Goal: Task Accomplishment & Management: Manage account settings

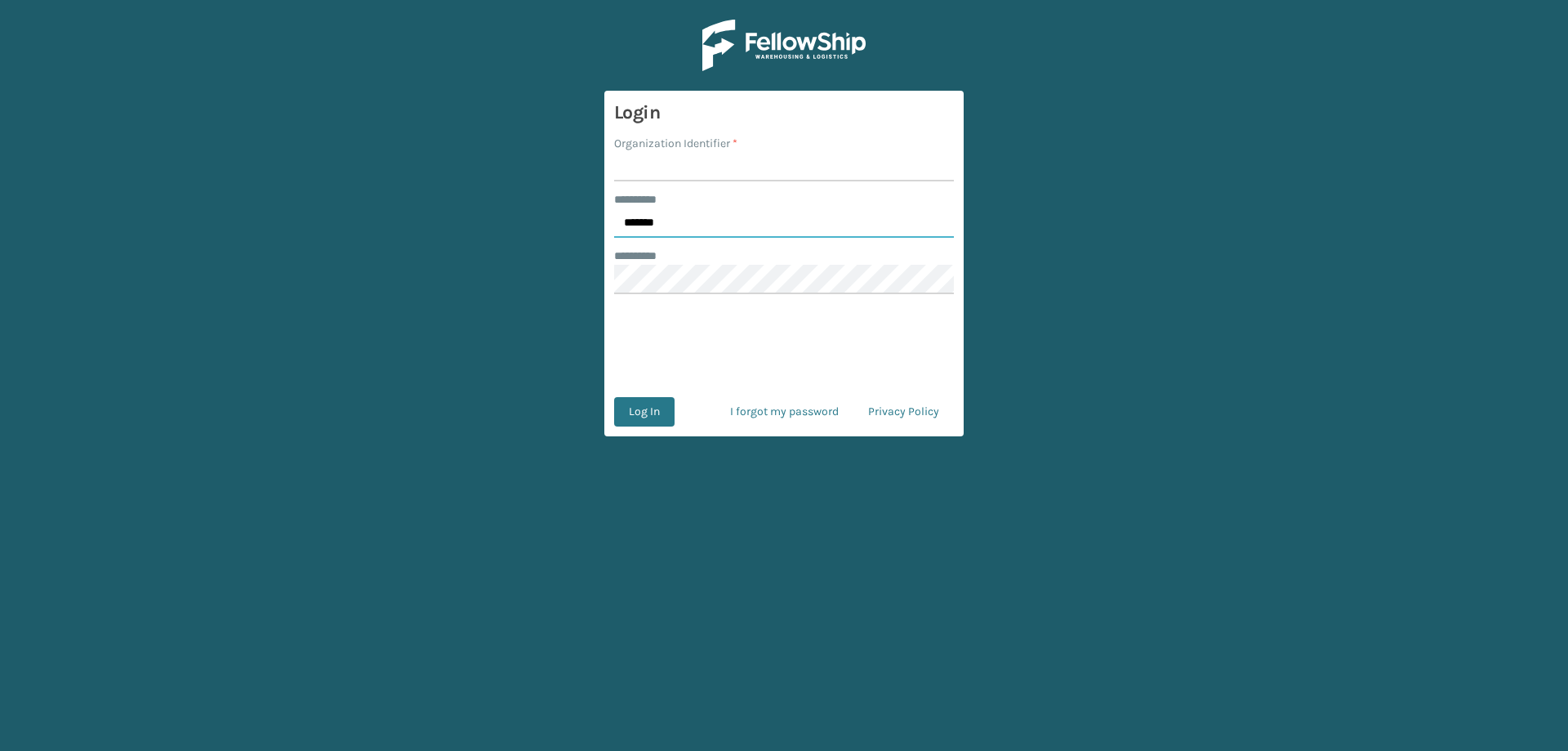
drag, startPoint x: 695, startPoint y: 224, endPoint x: 578, endPoint y: 221, distance: 117.0
click at [578, 221] on main "Login Organization Identifier * ******** * ******* ******** * Log In I forgot m…" at bounding box center [784, 375] width 1568 height 751
type input "******"
click at [656, 166] on input "Organization Identifier *" at bounding box center [784, 166] width 339 height 30
type input "[PERSON_NAME] Brands"
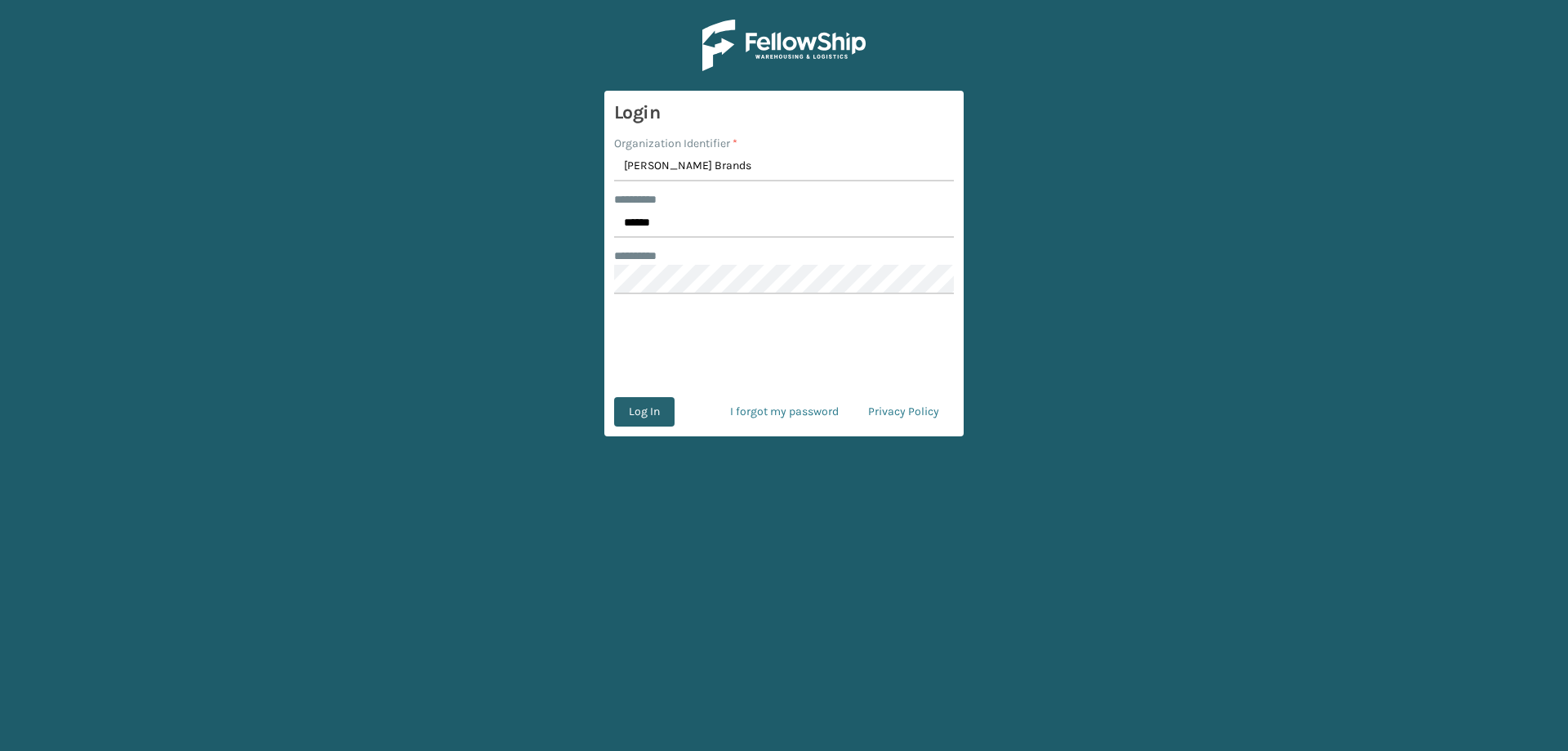
click at [660, 402] on button "Log In" at bounding box center [644, 412] width 60 height 30
click at [614, 397] on button "Log In" at bounding box center [644, 412] width 60 height 30
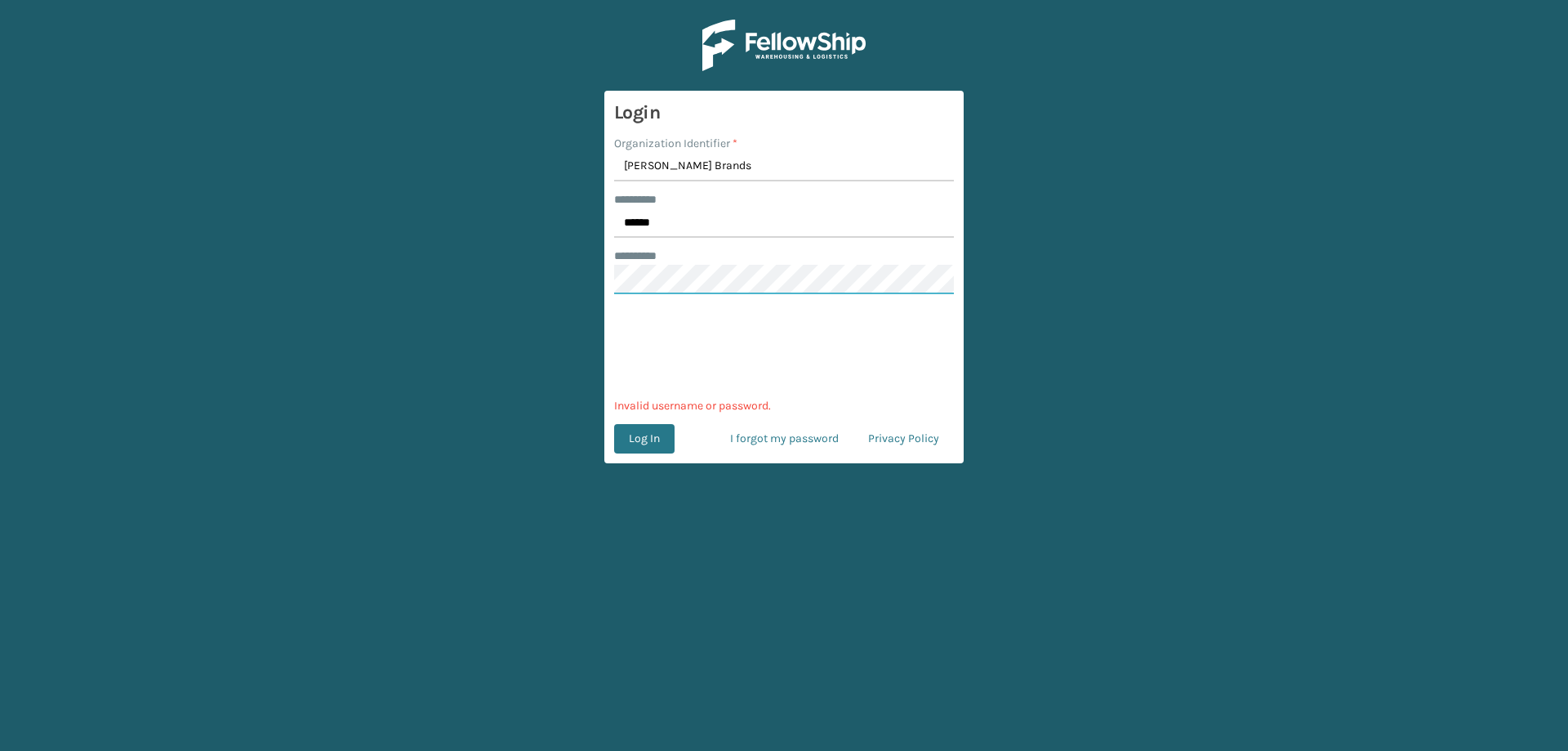
click at [583, 281] on main "Login Organization Identifier * [PERSON_NAME] Brands ******** * ****** ********…" at bounding box center [784, 375] width 1568 height 751
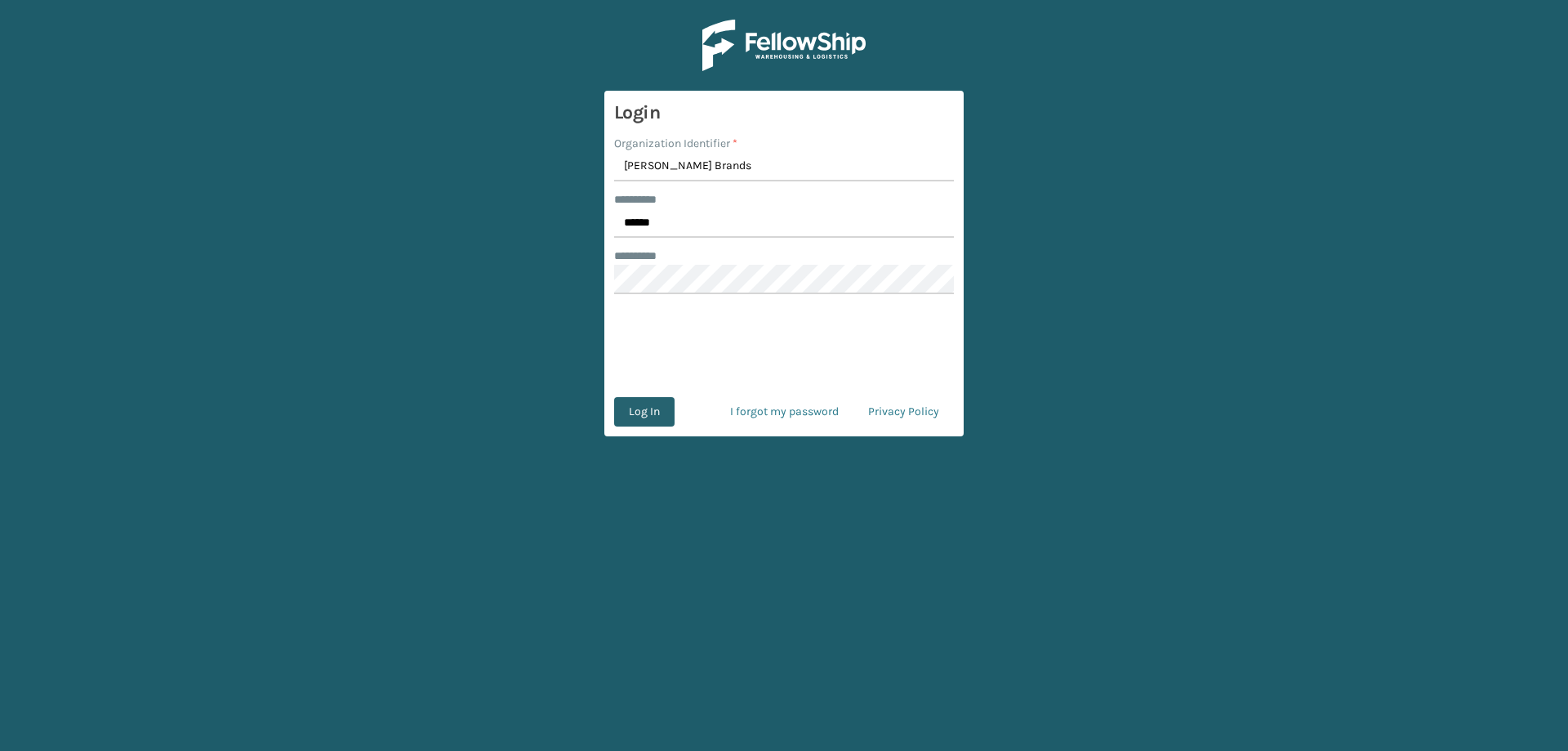
click at [639, 411] on button "Log In" at bounding box center [644, 412] width 60 height 30
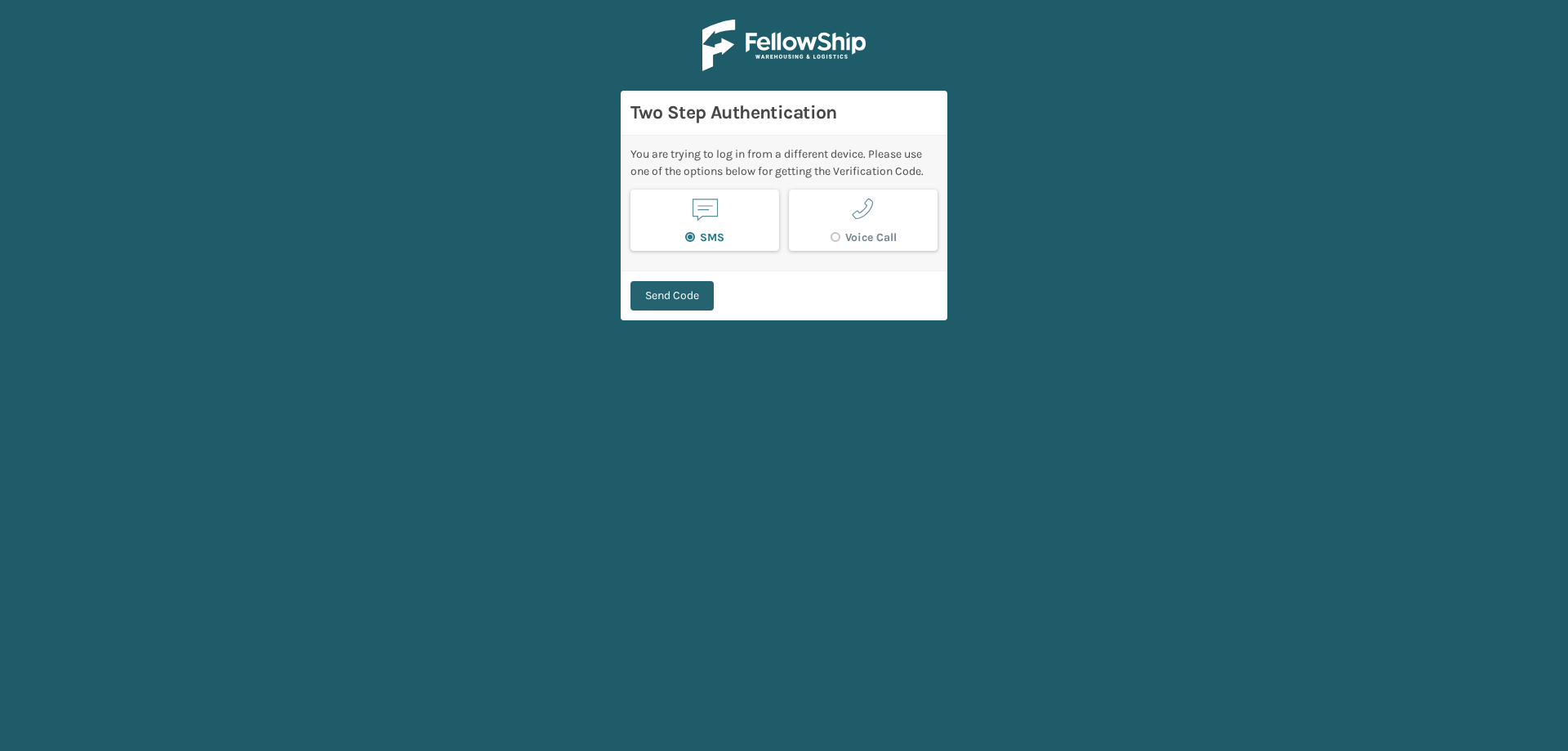
click at [664, 298] on button "Send Code" at bounding box center [672, 295] width 83 height 30
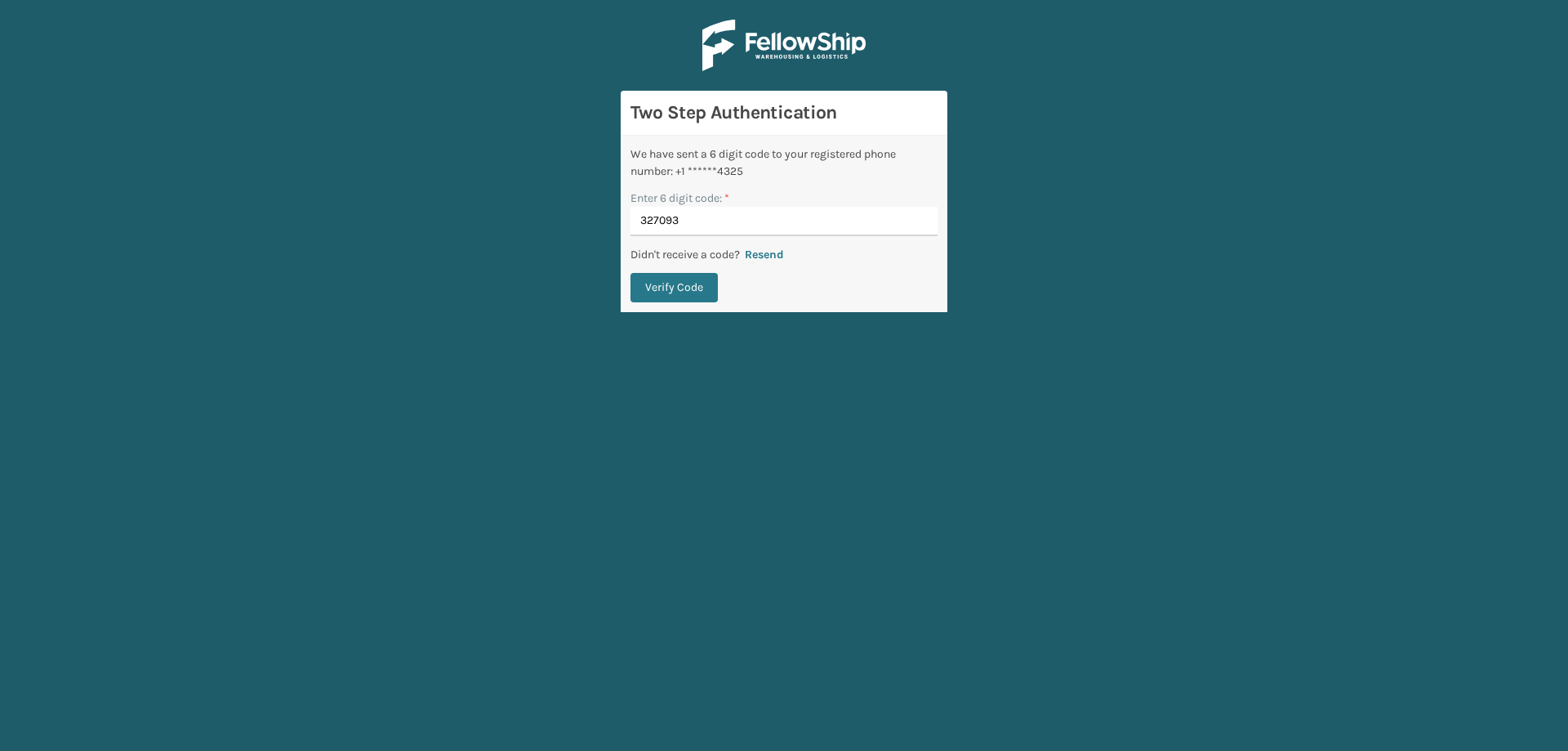
type input "327093"
click at [630, 272] on button "Verify Code" at bounding box center [674, 287] width 87 height 30
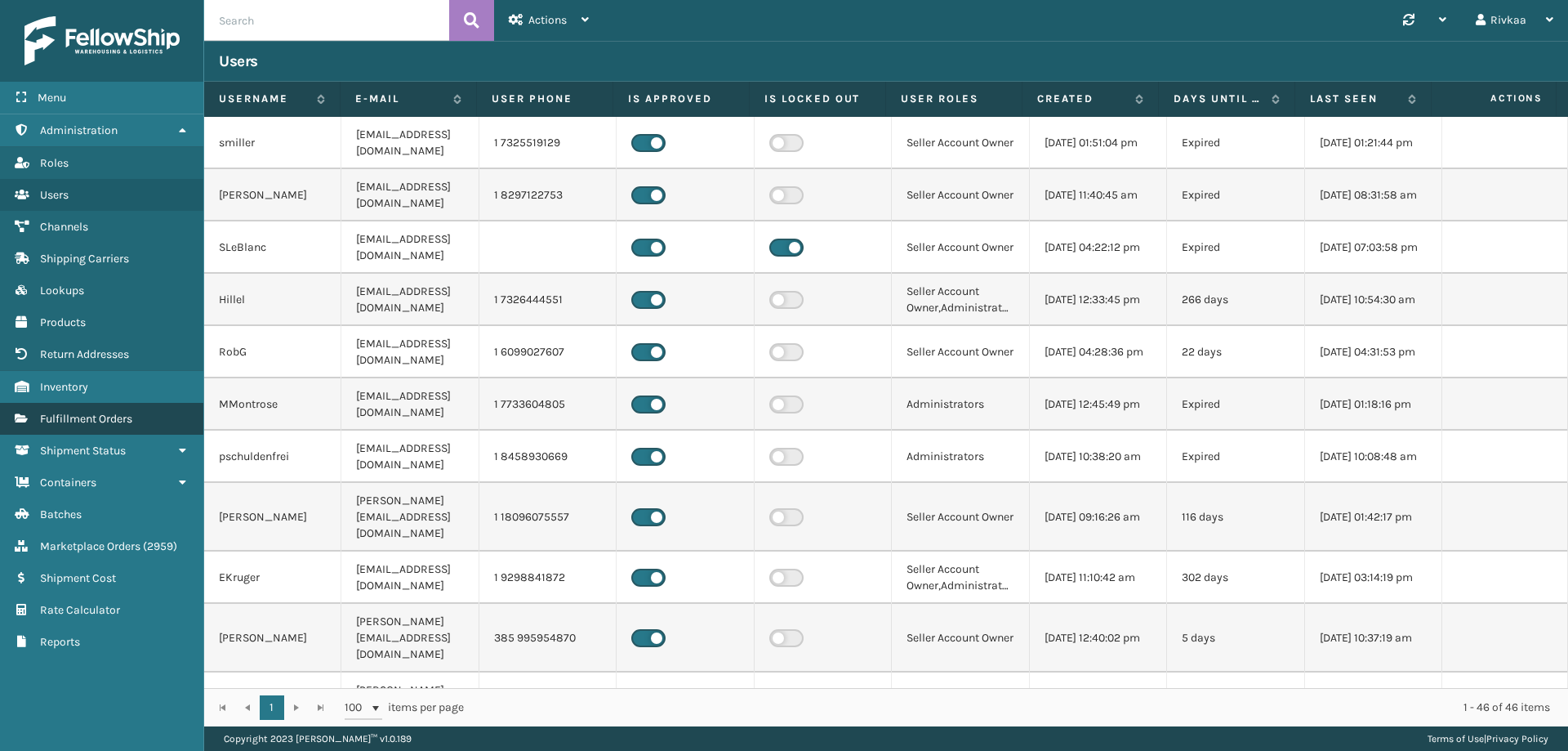
click at [76, 412] on span "Fulfillment Orders" at bounding box center [86, 418] width 92 height 14
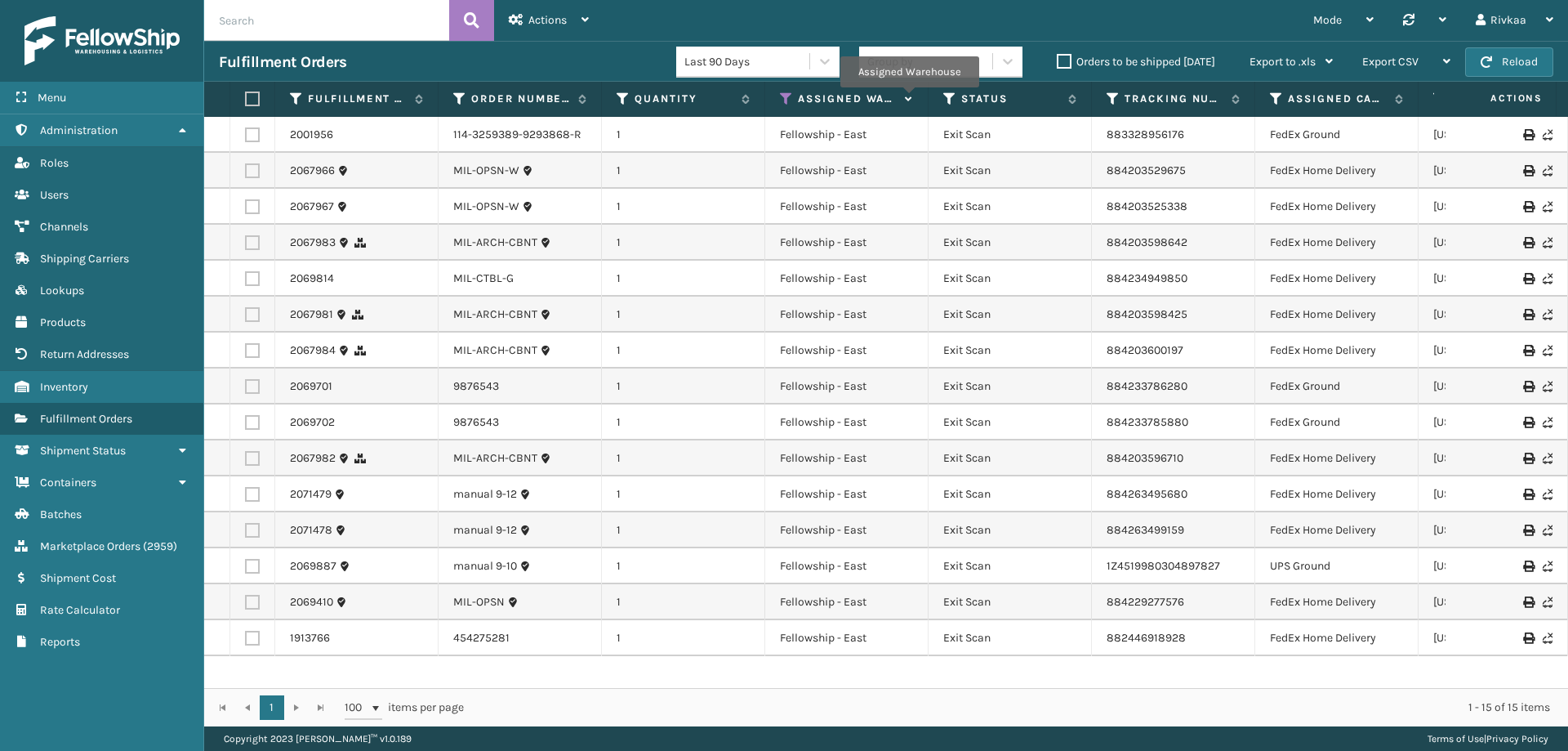
click at [909, 98] on icon at bounding box center [906, 99] width 13 height 11
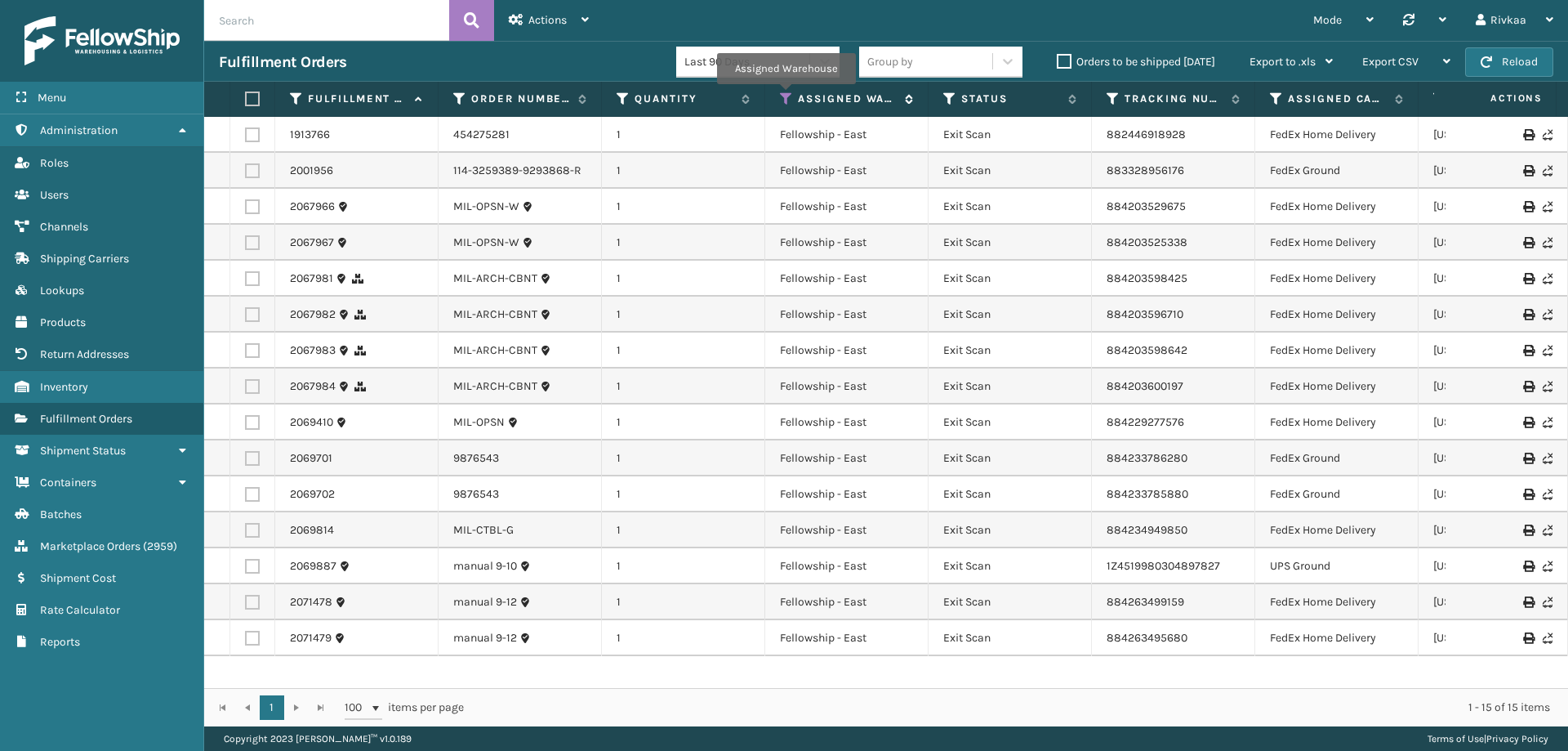
click at [786, 96] on icon at bounding box center [786, 98] width 13 height 14
click at [479, 157] on td "114-3259389-9293868-R" at bounding box center [520, 171] width 164 height 36
click at [489, 126] on link "454275281" at bounding box center [481, 134] width 56 height 16
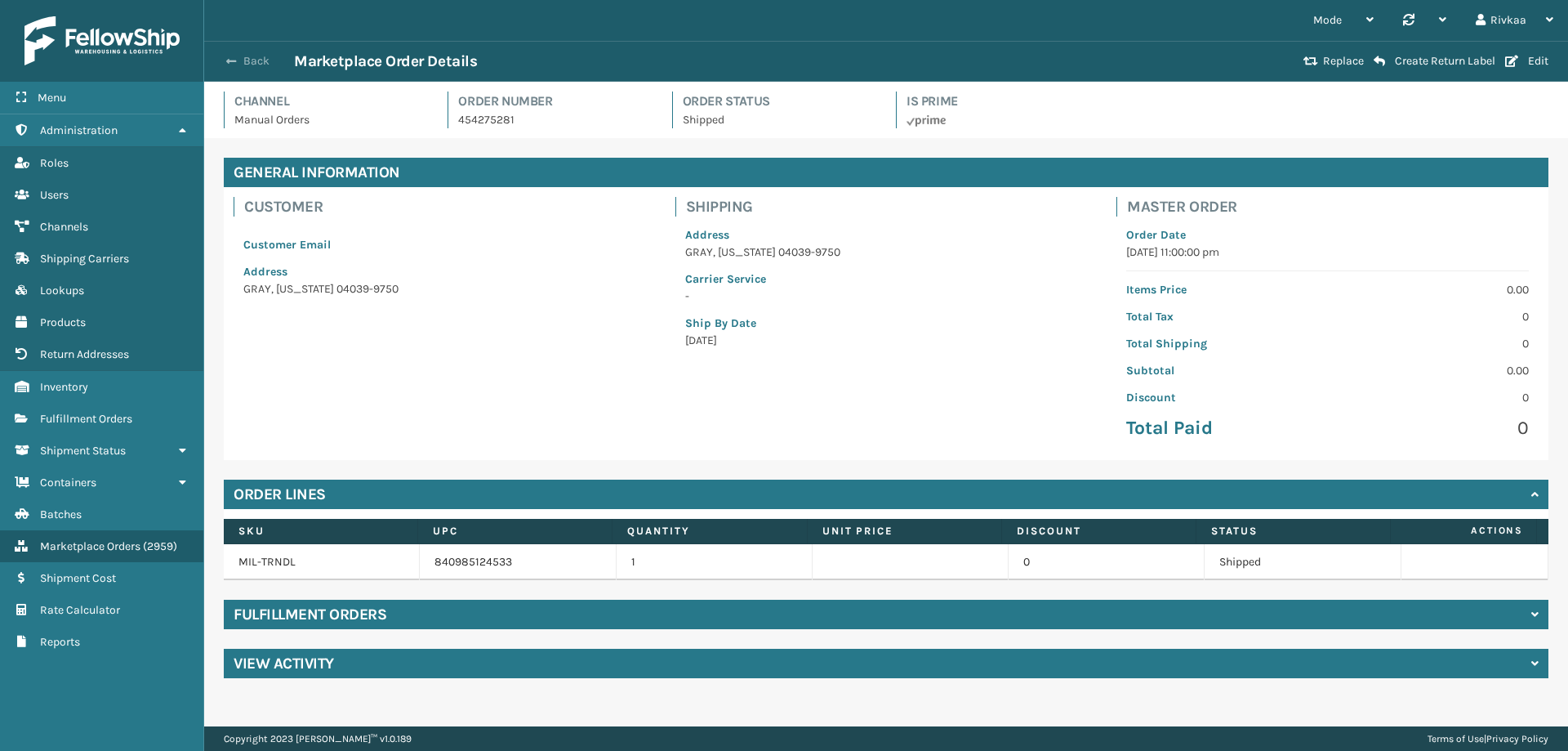
click at [250, 62] on button "Back" at bounding box center [256, 61] width 76 height 14
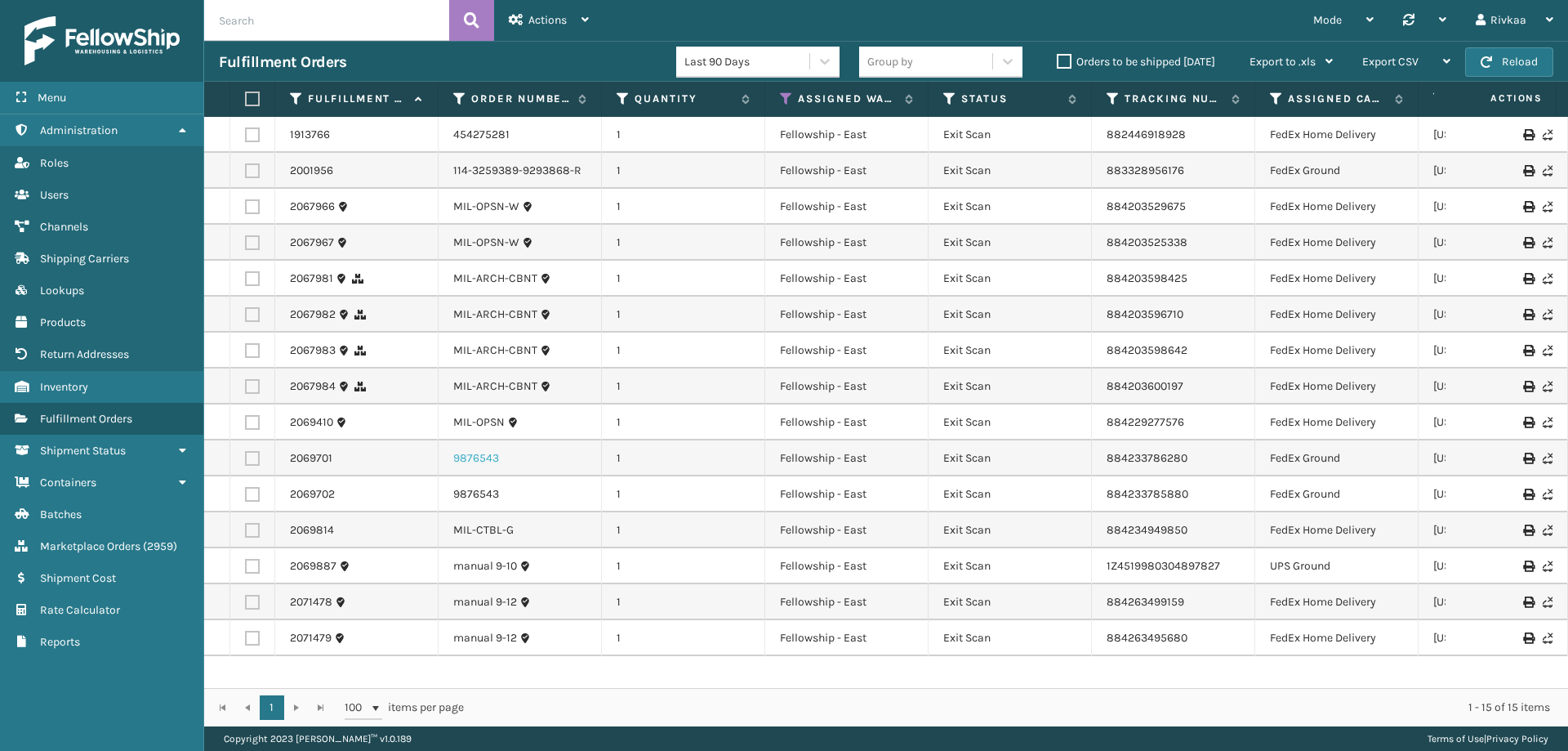
click at [489, 455] on link "9876543" at bounding box center [476, 457] width 46 height 16
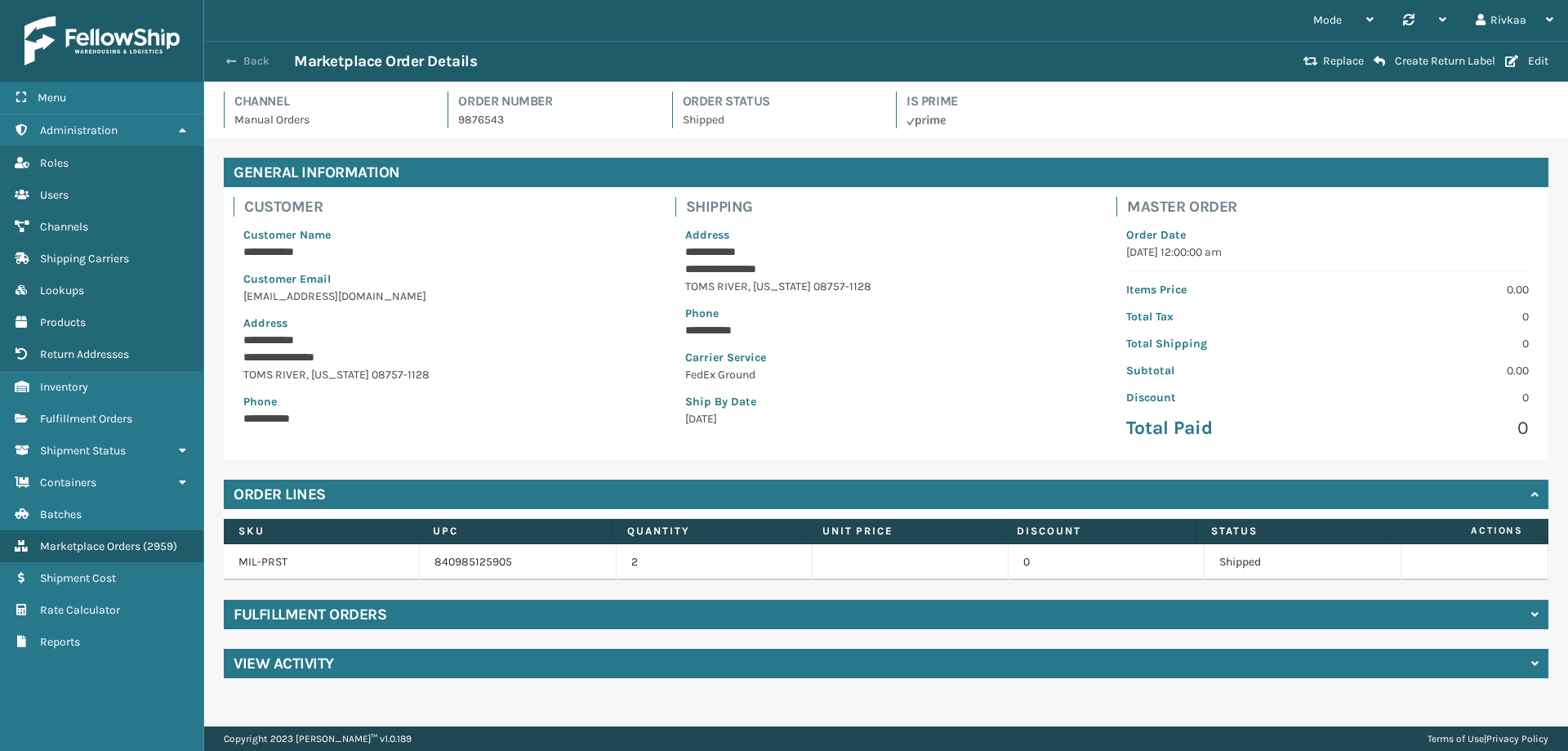
click at [236, 63] on span "button" at bounding box center [232, 60] width 10 height 11
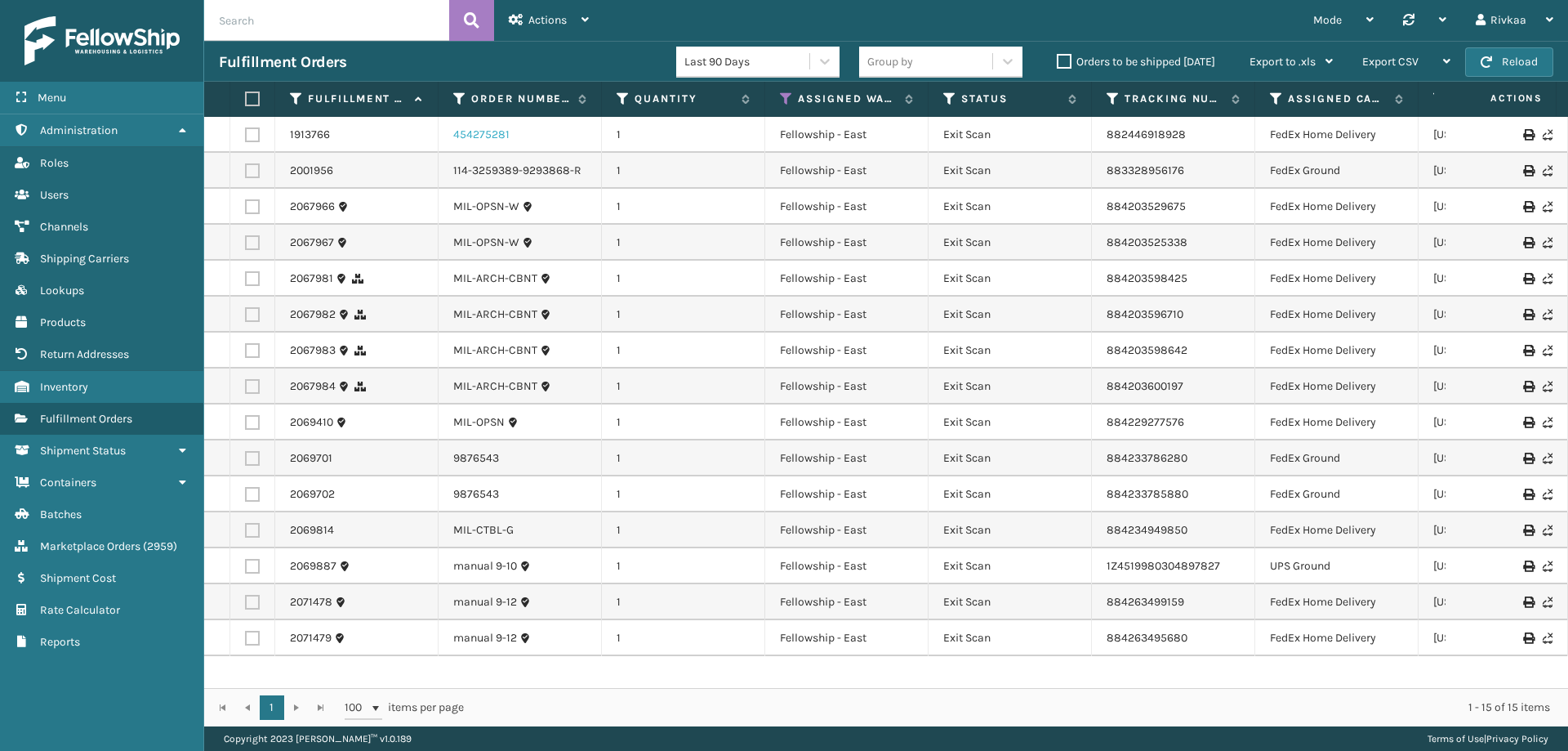
click at [475, 136] on link "454275281" at bounding box center [481, 134] width 56 height 16
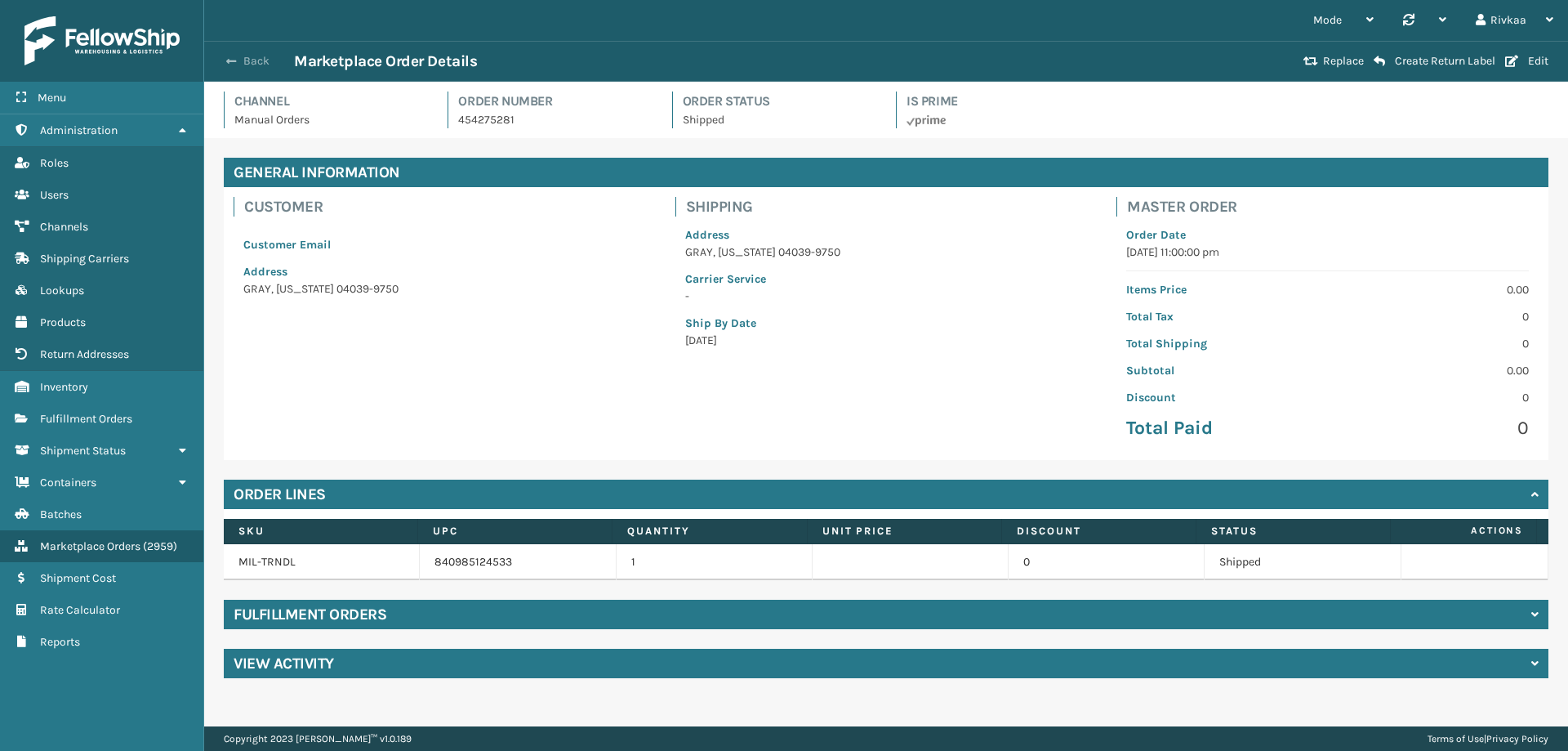
click at [254, 62] on button "Back" at bounding box center [256, 61] width 76 height 14
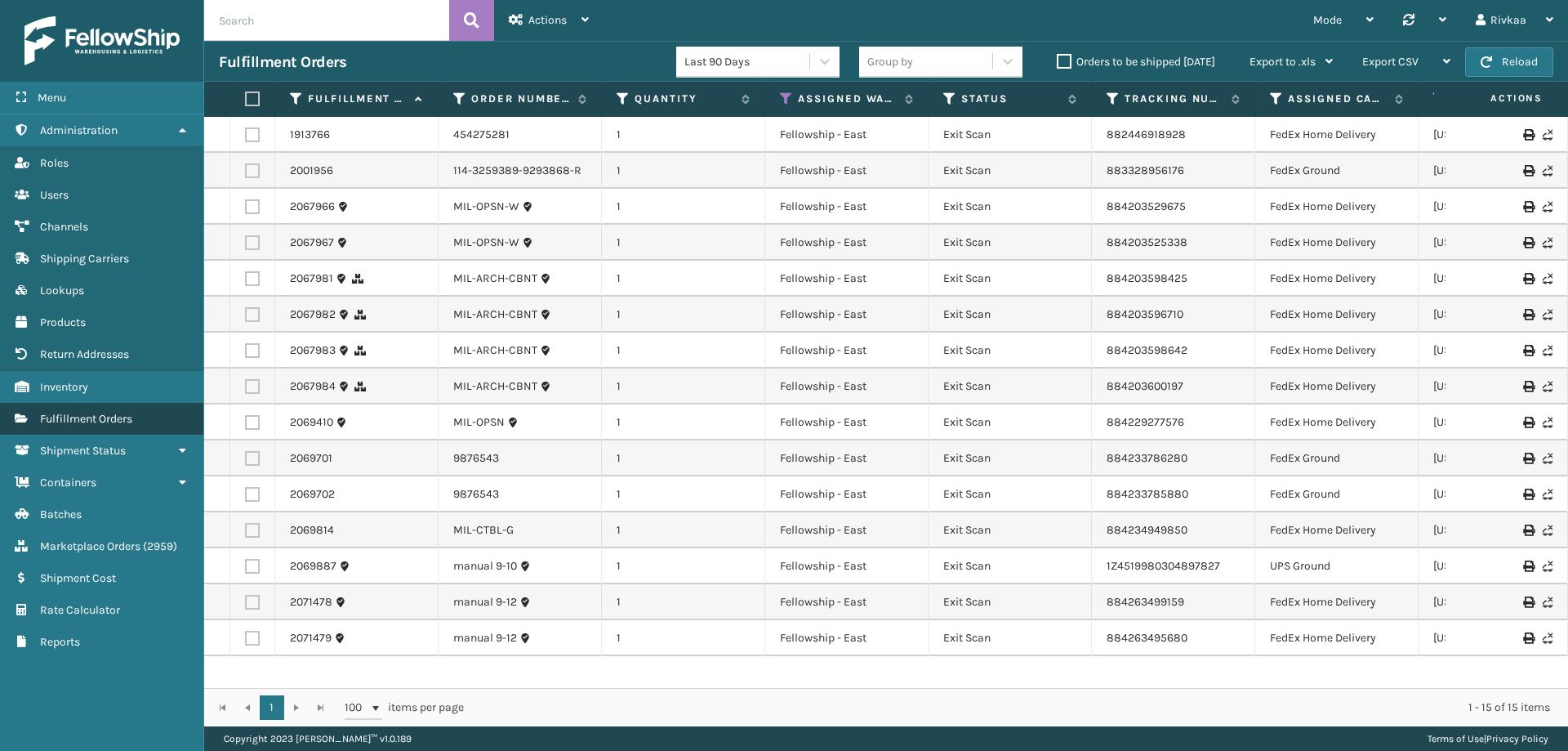
click at [93, 425] on link "Fulfillment Orders" at bounding box center [102, 419] width 204 height 32
click at [109, 532] on link "Marketplace Orders ( 2959 )" at bounding box center [102, 546] width 204 height 32
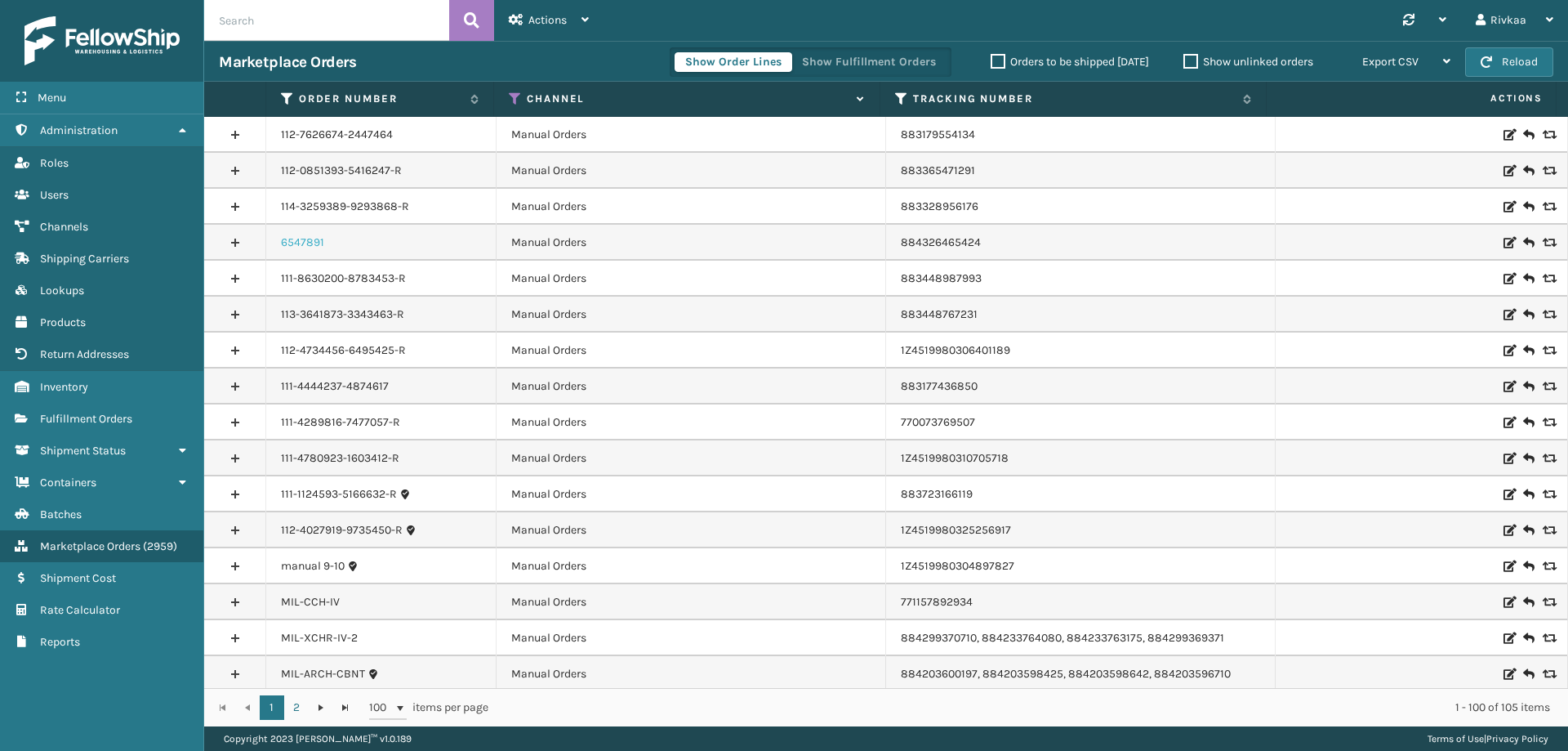
click at [311, 245] on link "6547891" at bounding box center [302, 242] width 43 height 16
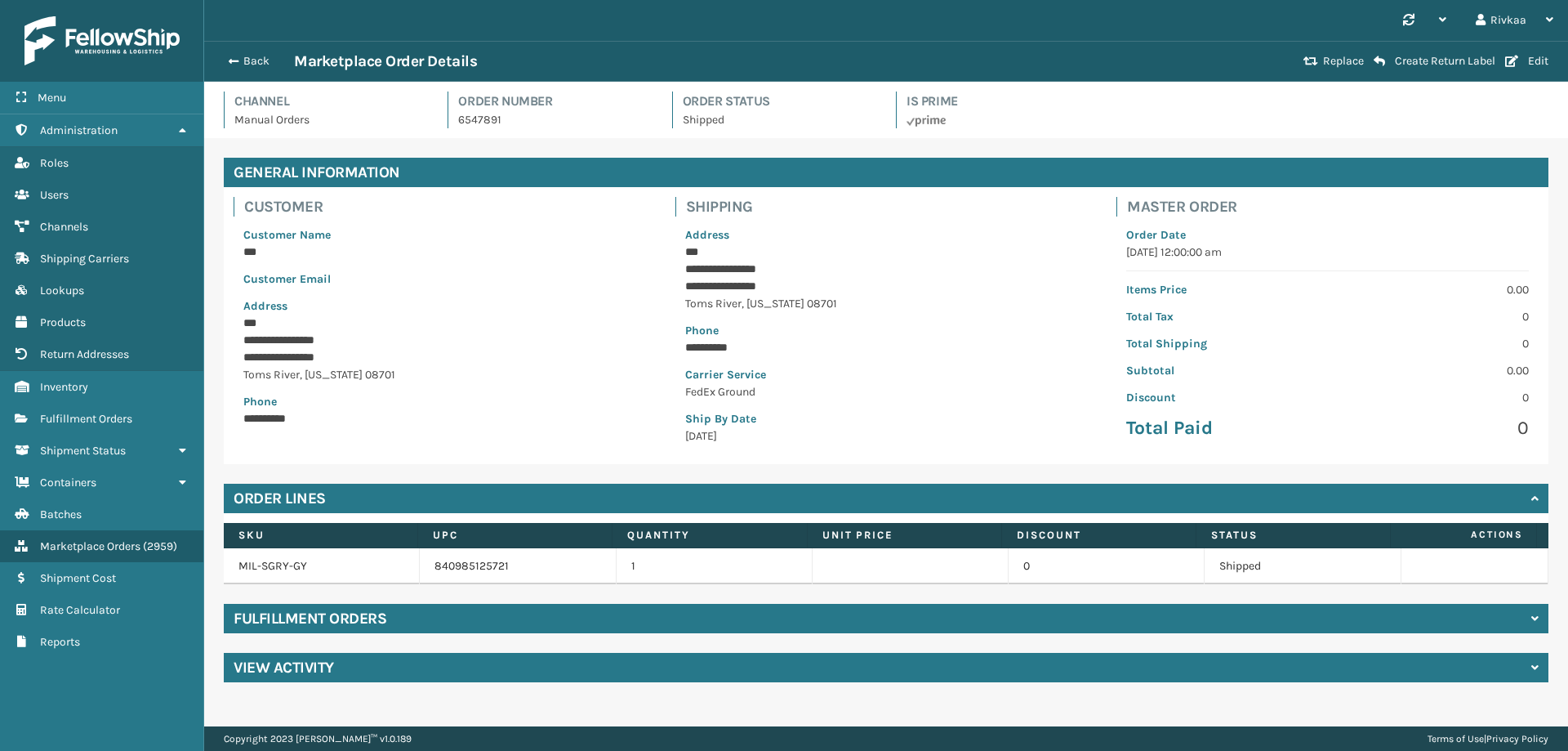
click at [669, 622] on div "Fulfillment Orders" at bounding box center [886, 618] width 1324 height 30
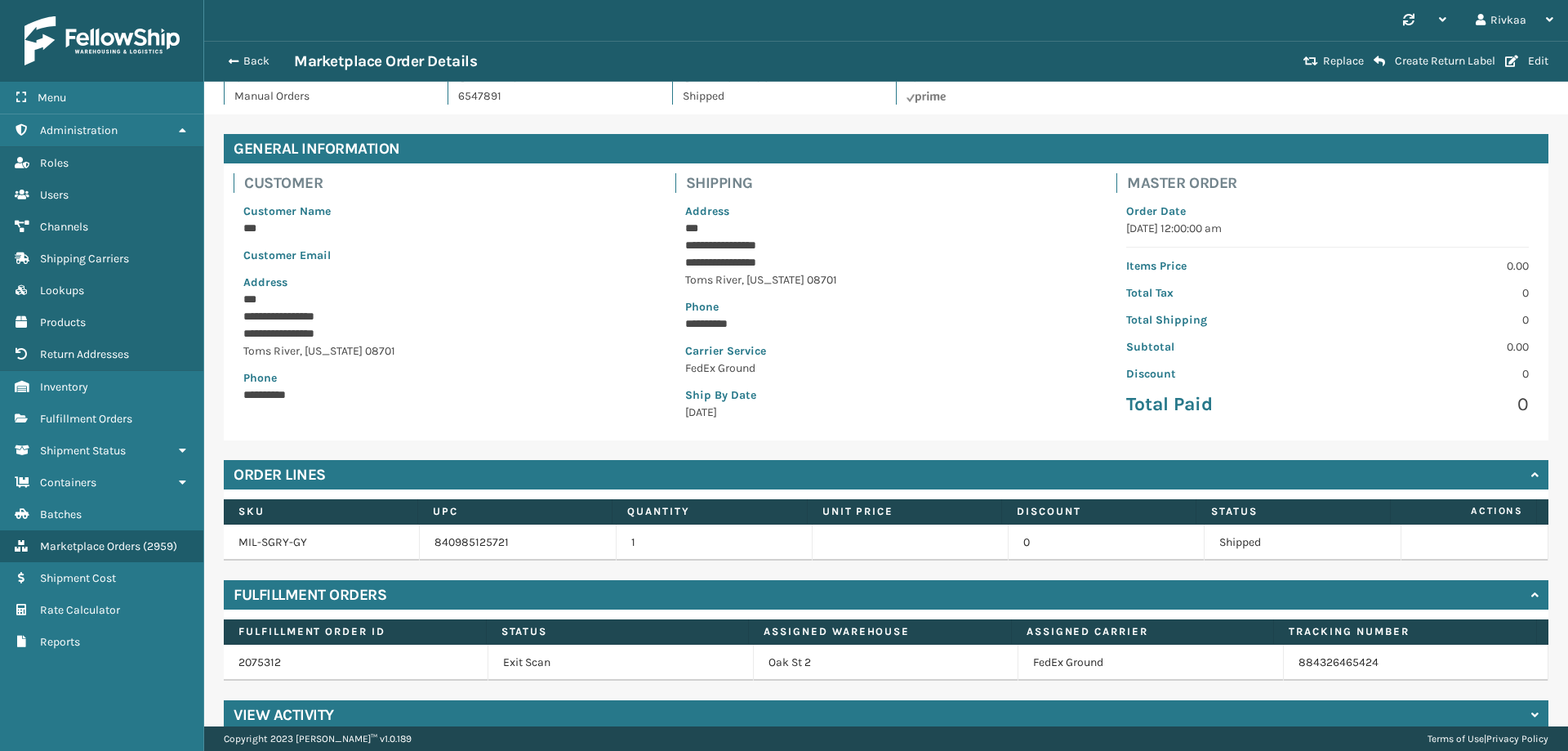
scroll to position [47, 0]
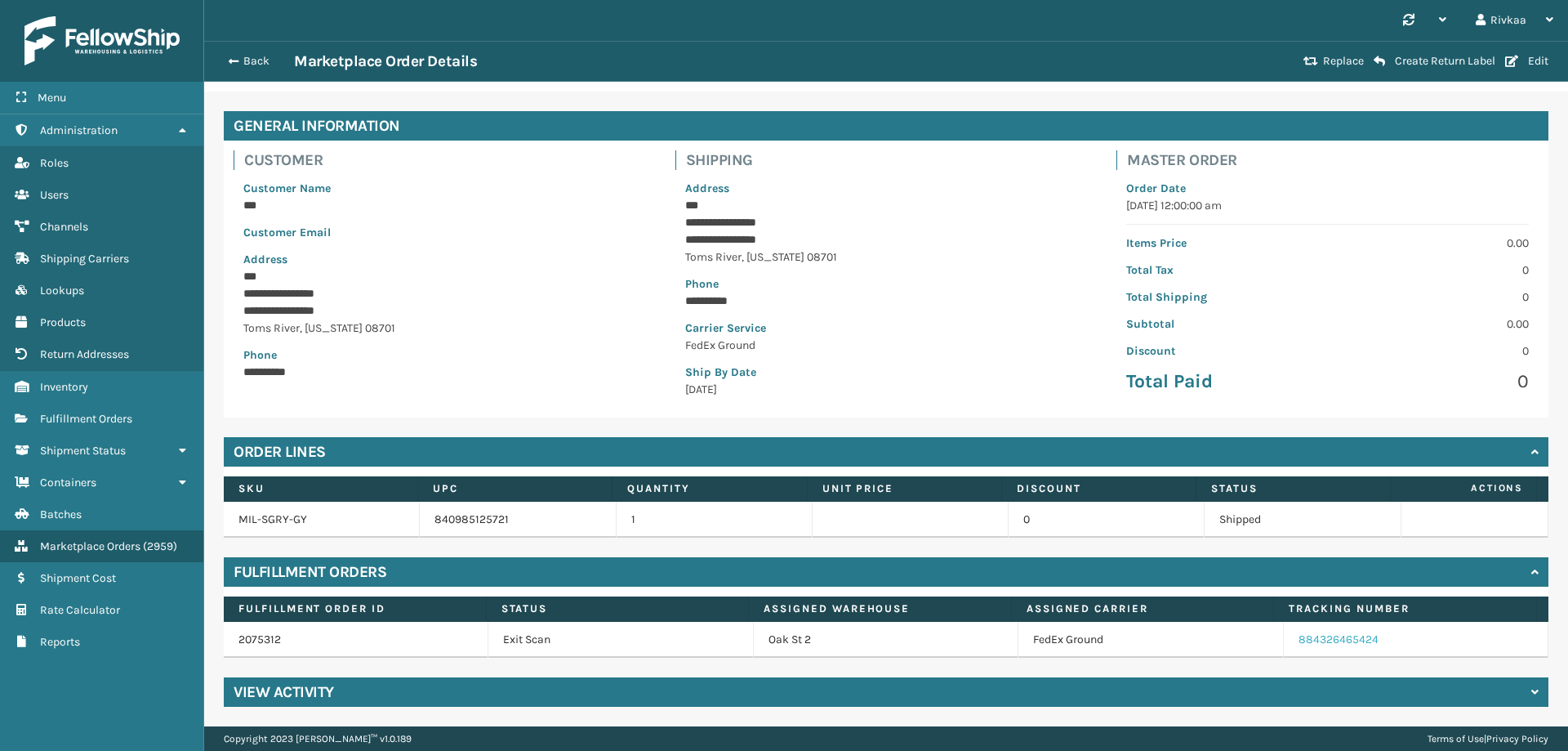
click at [1336, 639] on link "884326465424" at bounding box center [1338, 639] width 80 height 14
click at [244, 54] on button "Back" at bounding box center [256, 61] width 76 height 14
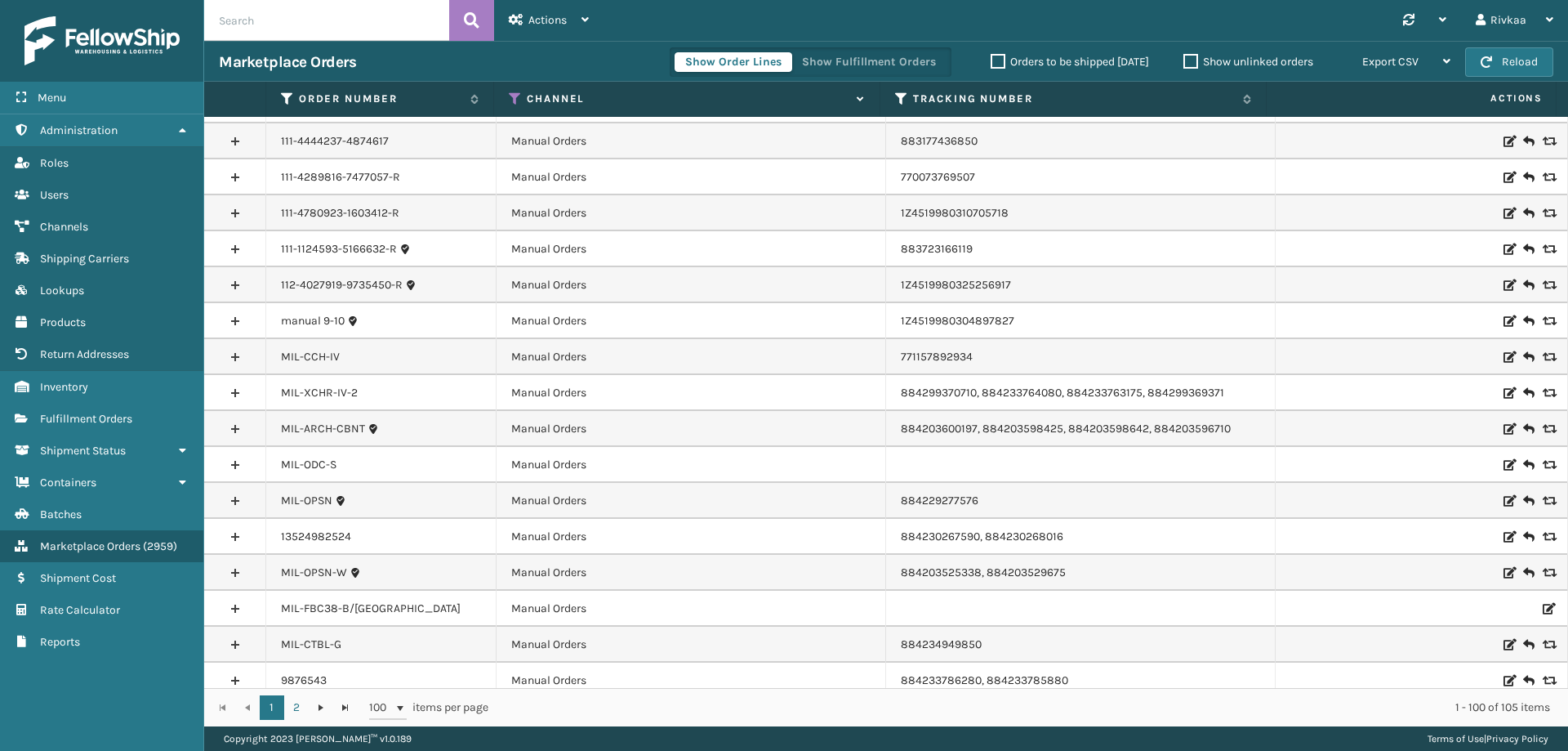
scroll to position [327, 0]
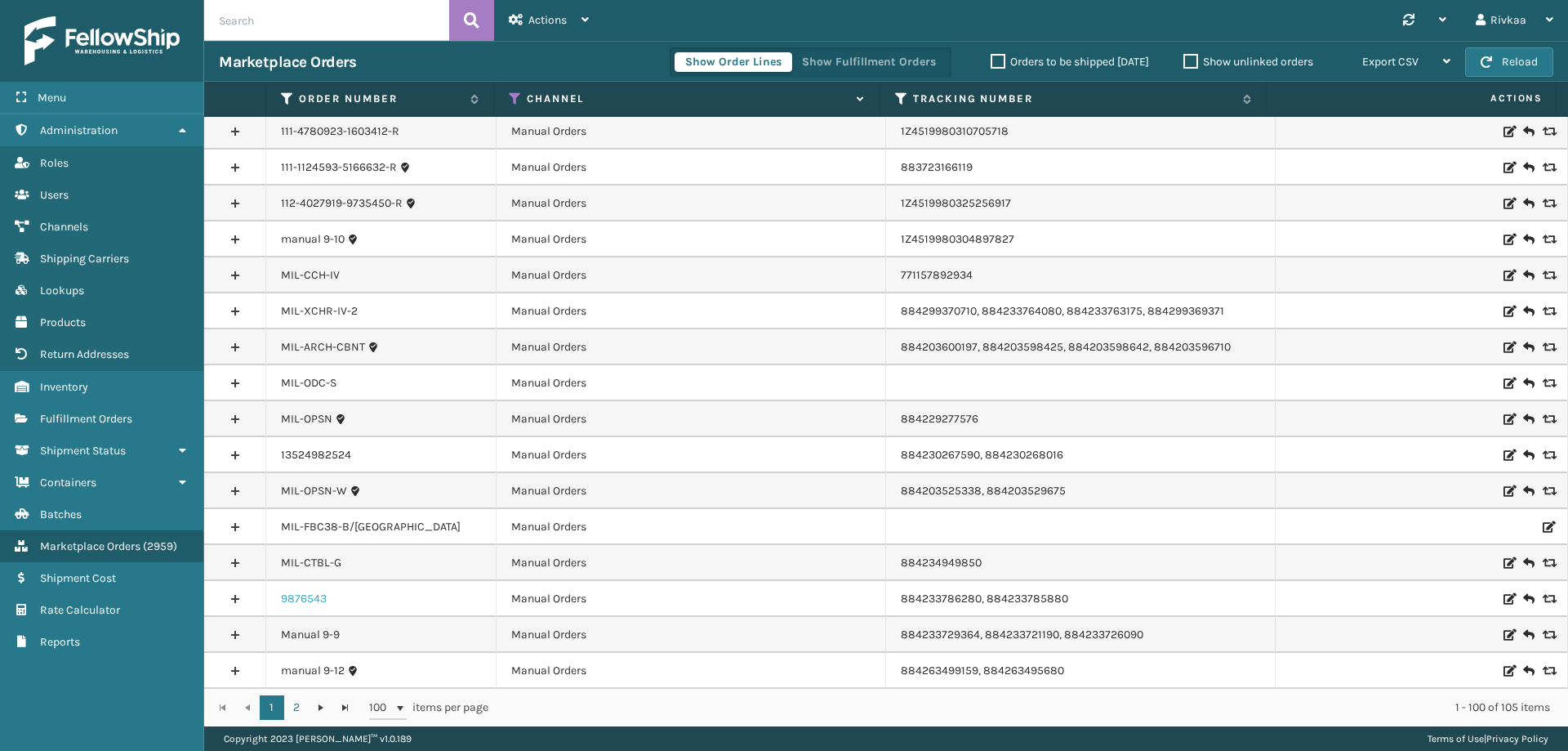
click at [312, 604] on link "9876543" at bounding box center [304, 598] width 46 height 16
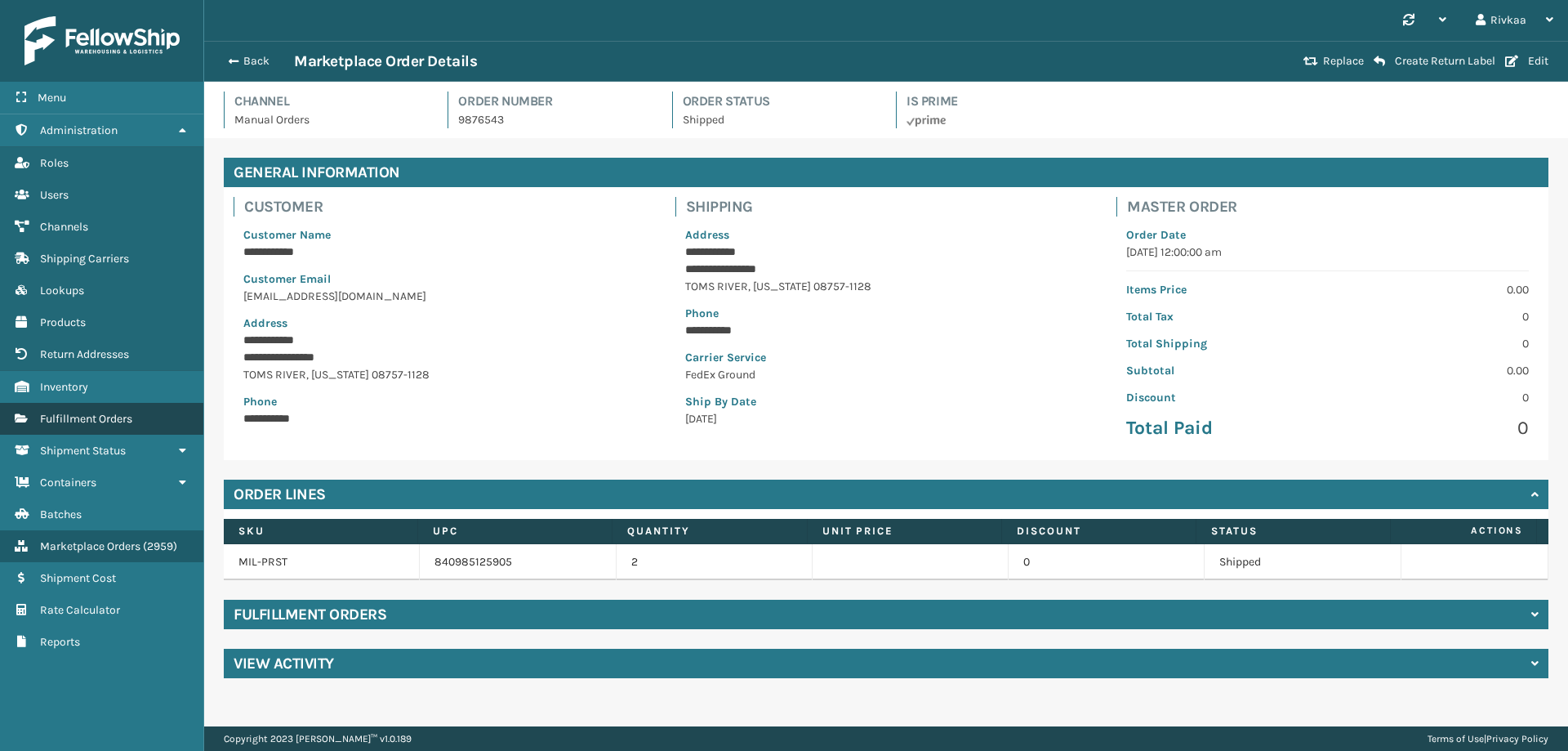
click at [72, 415] on span "Fulfillment Orders" at bounding box center [86, 418] width 92 height 14
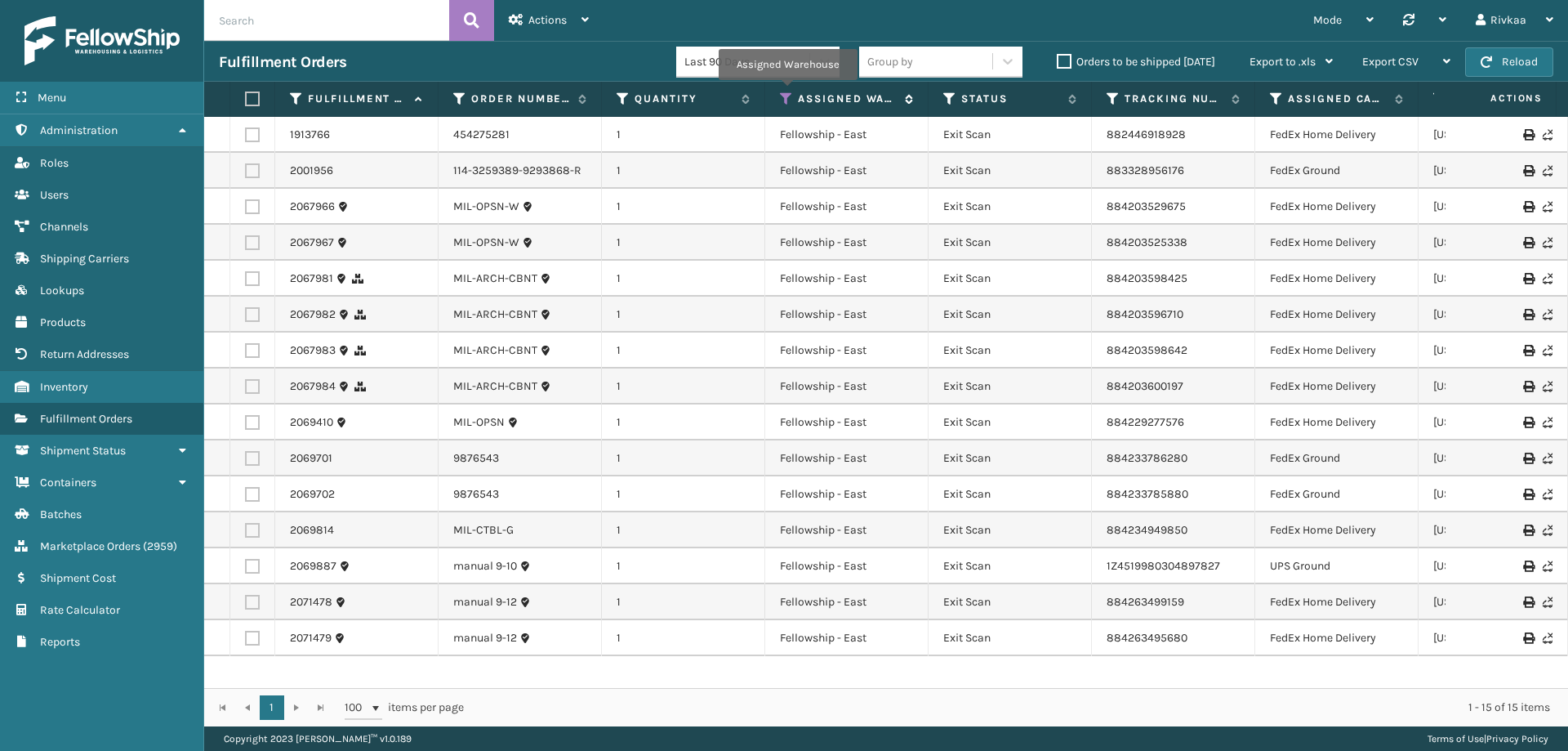
click at [787, 92] on icon at bounding box center [786, 98] width 13 height 14
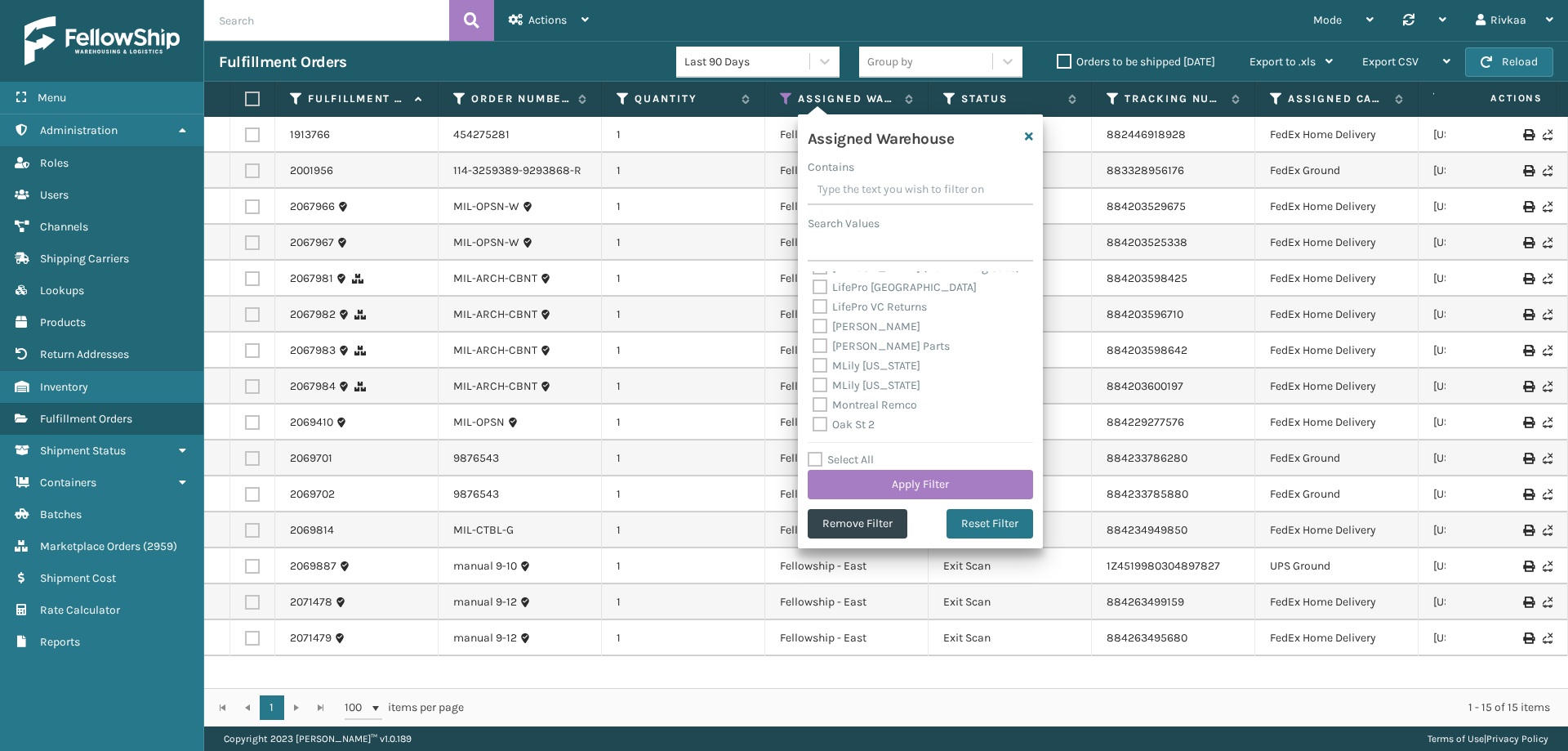
scroll to position [261, 0]
click at [825, 425] on label "Oak St 2" at bounding box center [843, 431] width 62 height 14
click at [814, 425] on input "Oak St 2" at bounding box center [813, 427] width 1 height 11
checkbox input "true"
click at [956, 481] on button "Apply Filter" at bounding box center [921, 484] width 226 height 30
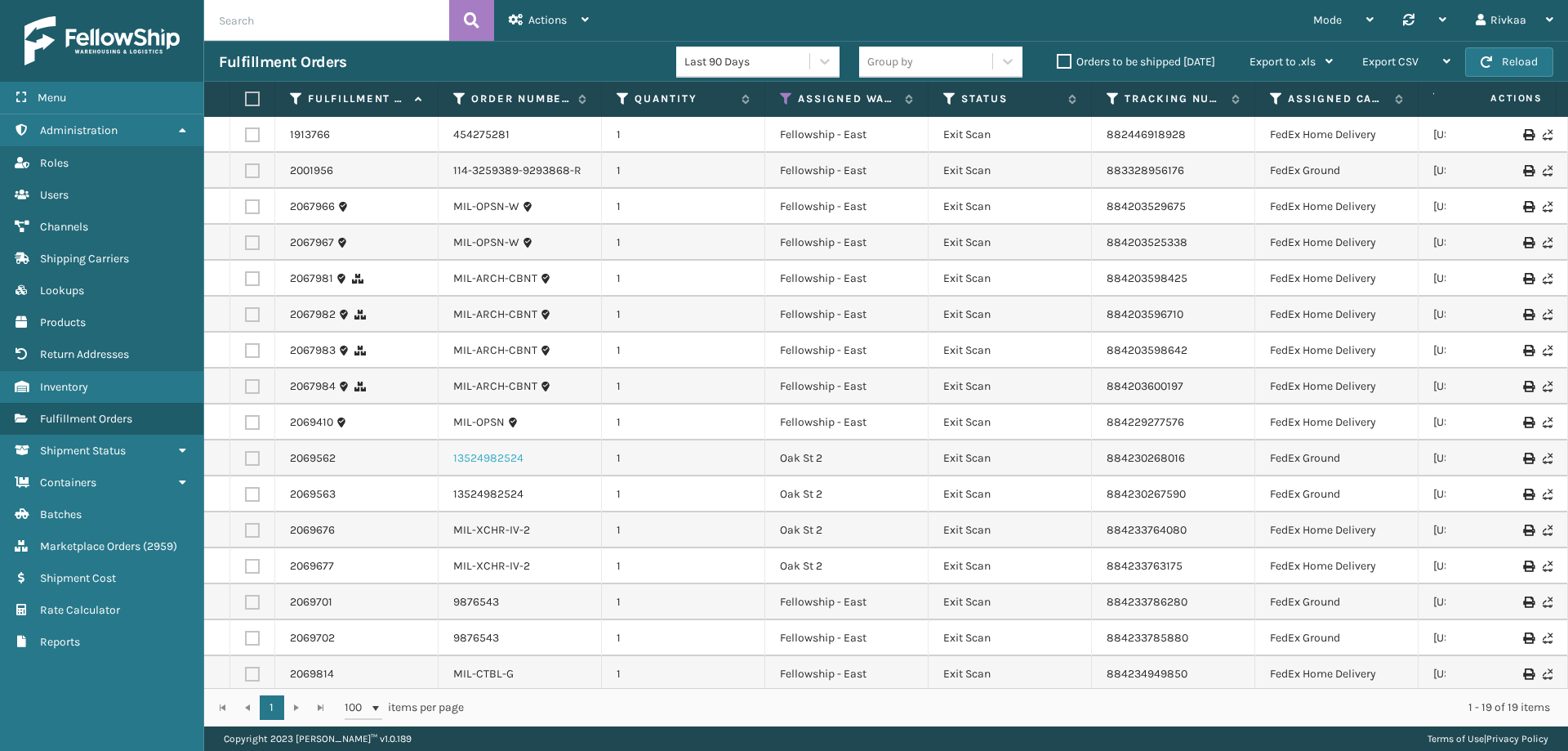
click at [462, 461] on link "13524982524" at bounding box center [488, 457] width 70 height 16
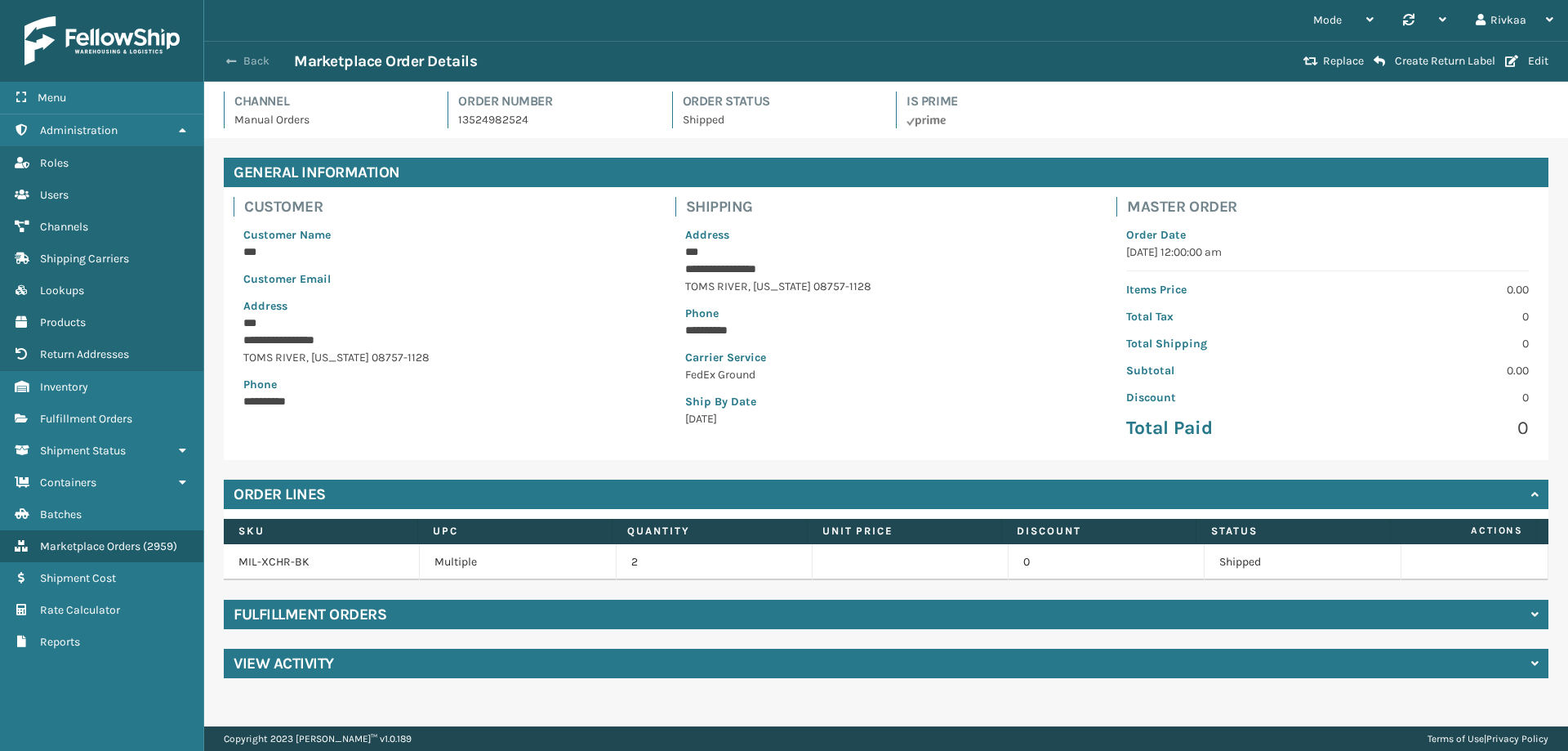
click at [249, 59] on button "Back" at bounding box center [256, 61] width 76 height 14
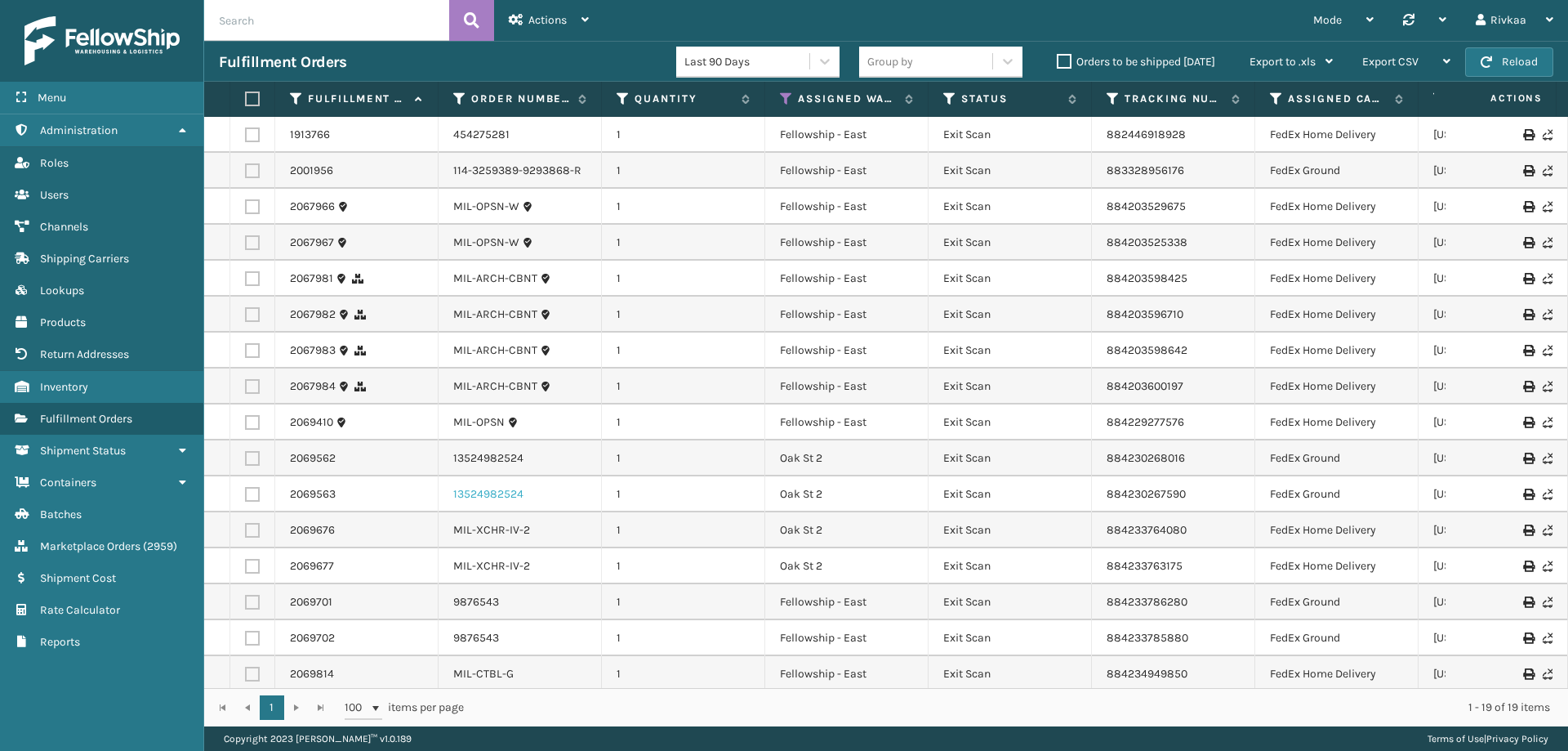
click at [498, 489] on link "13524982524" at bounding box center [488, 494] width 70 height 16
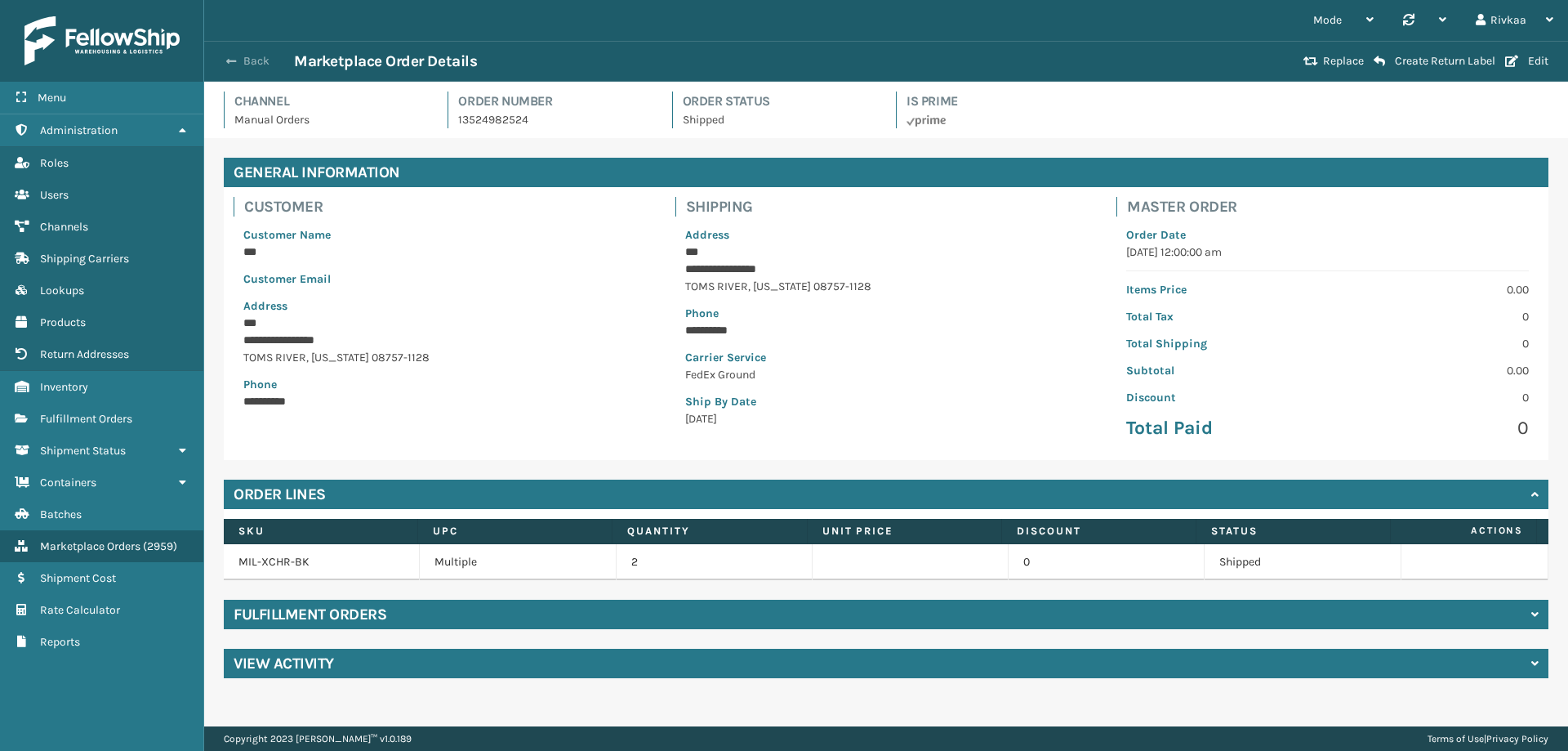
click at [249, 65] on button "Back" at bounding box center [256, 61] width 76 height 14
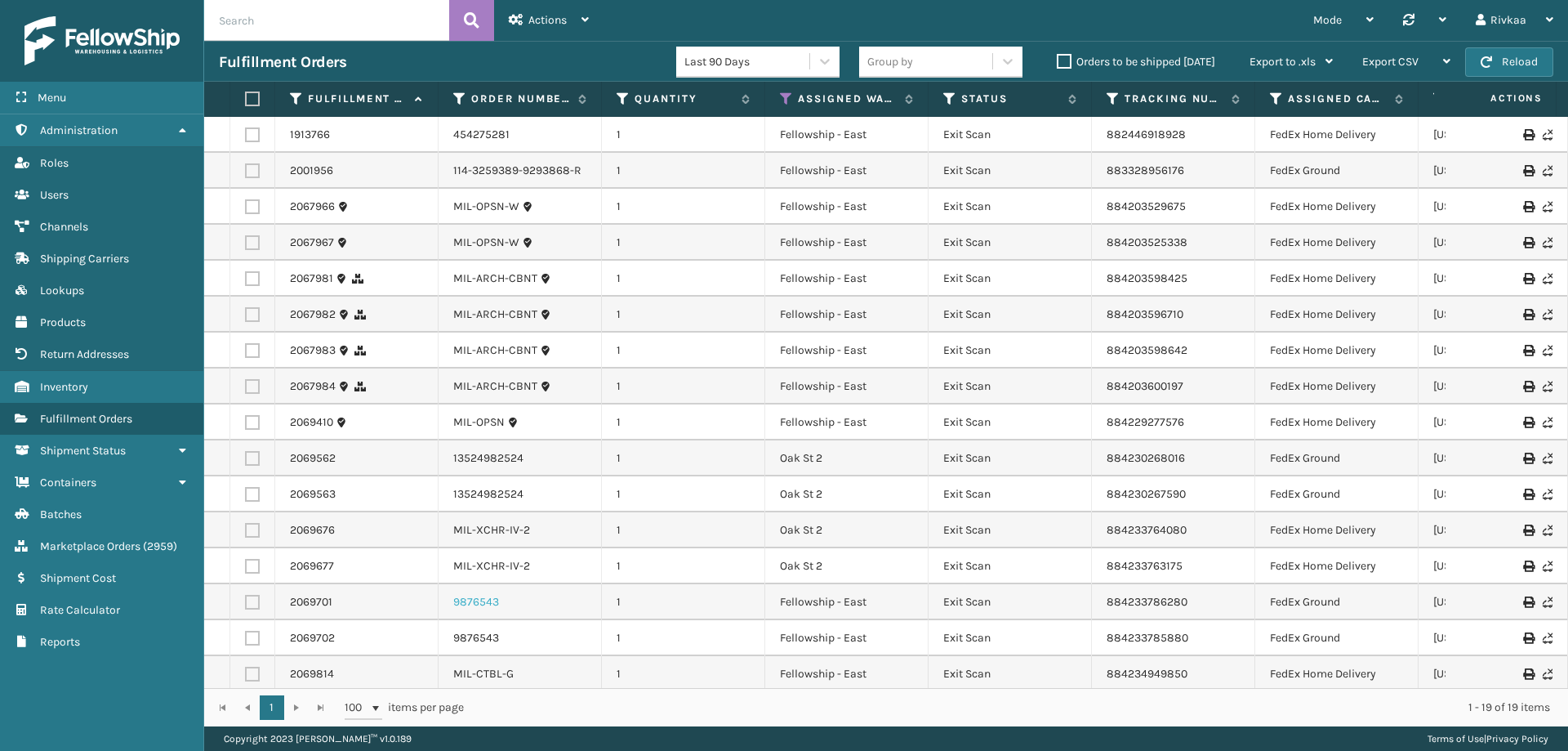
click at [479, 607] on link "9876543" at bounding box center [476, 602] width 46 height 16
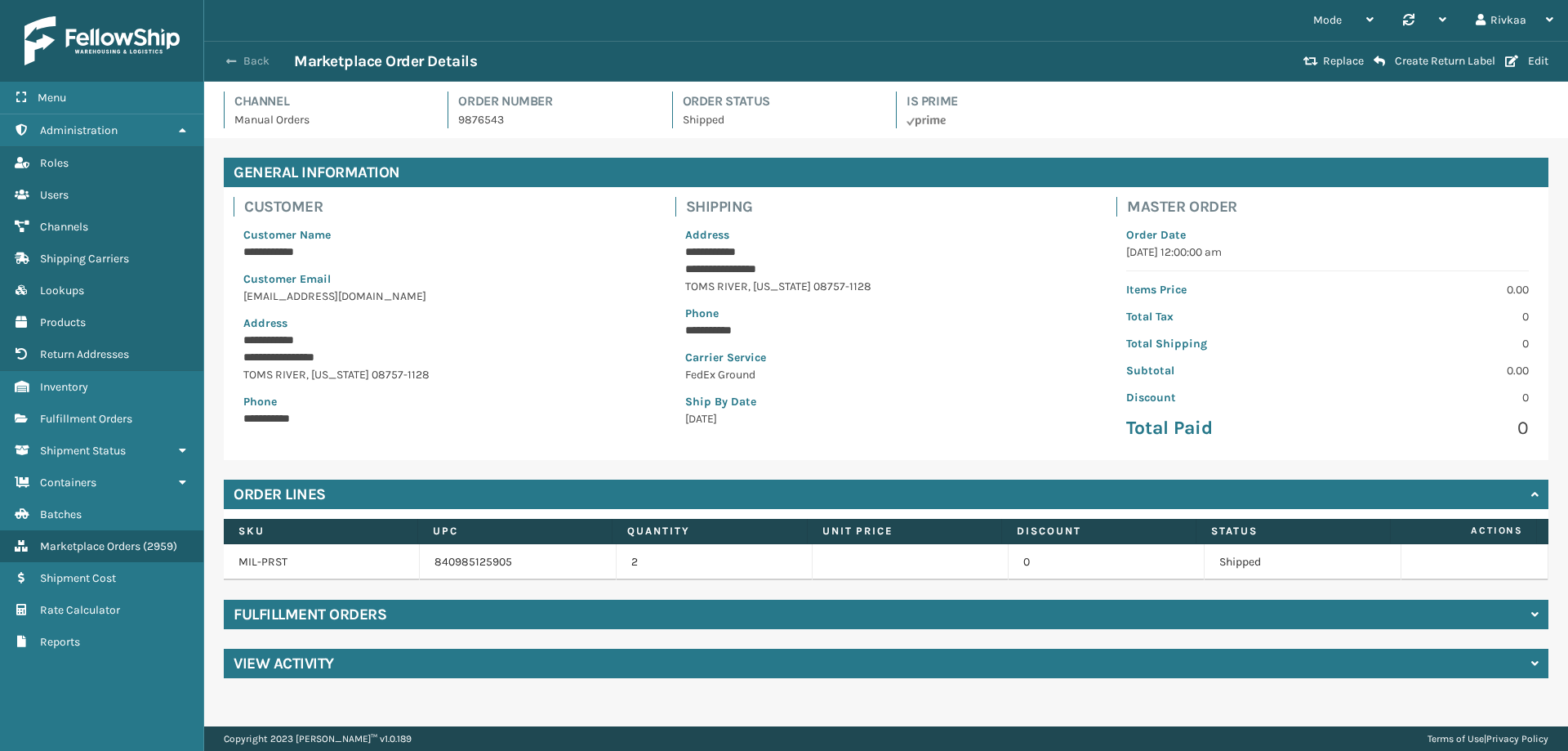
click at [256, 65] on button "Back" at bounding box center [256, 61] width 76 height 14
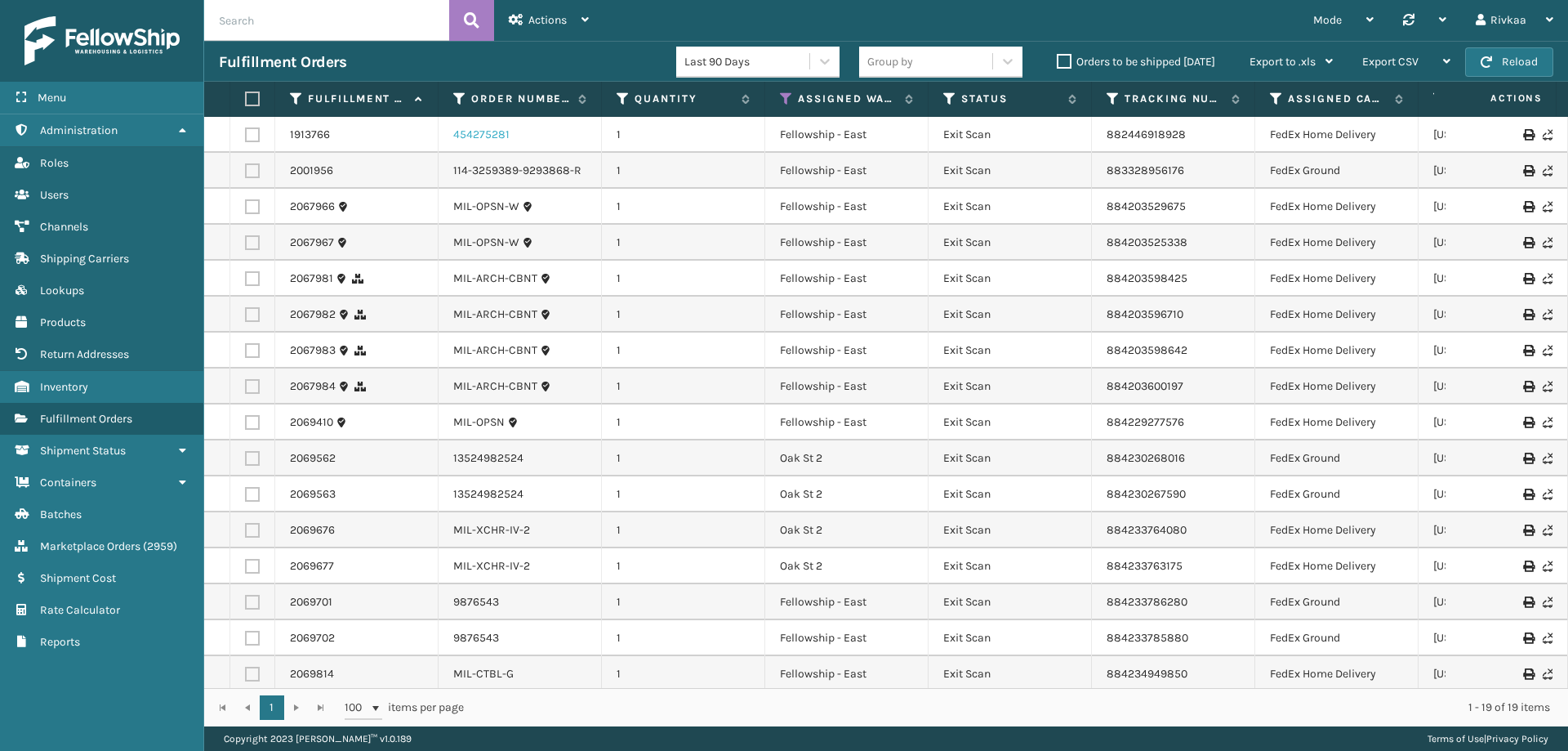
click at [494, 127] on link "454275281" at bounding box center [481, 134] width 56 height 16
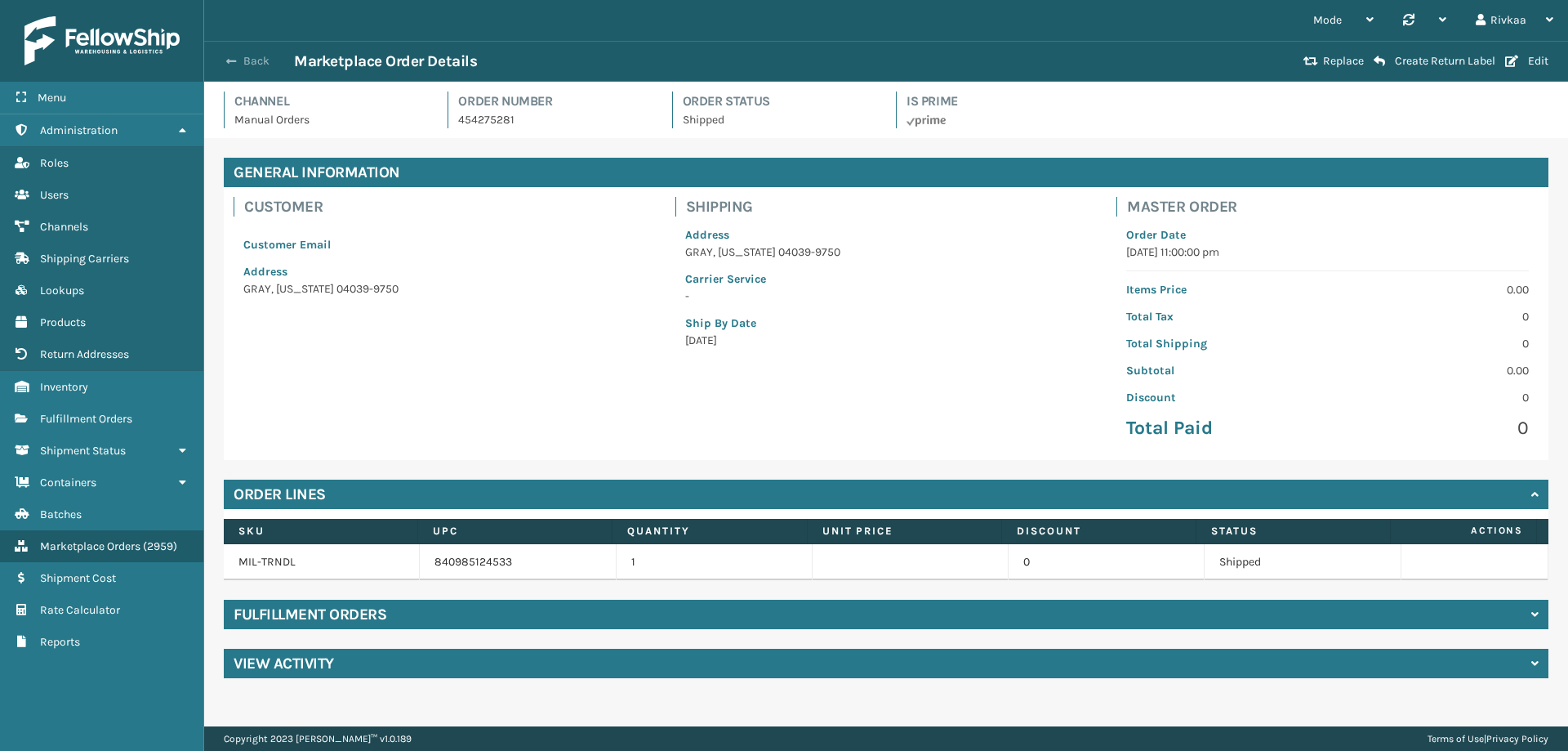
click at [243, 66] on button "Back" at bounding box center [256, 61] width 76 height 14
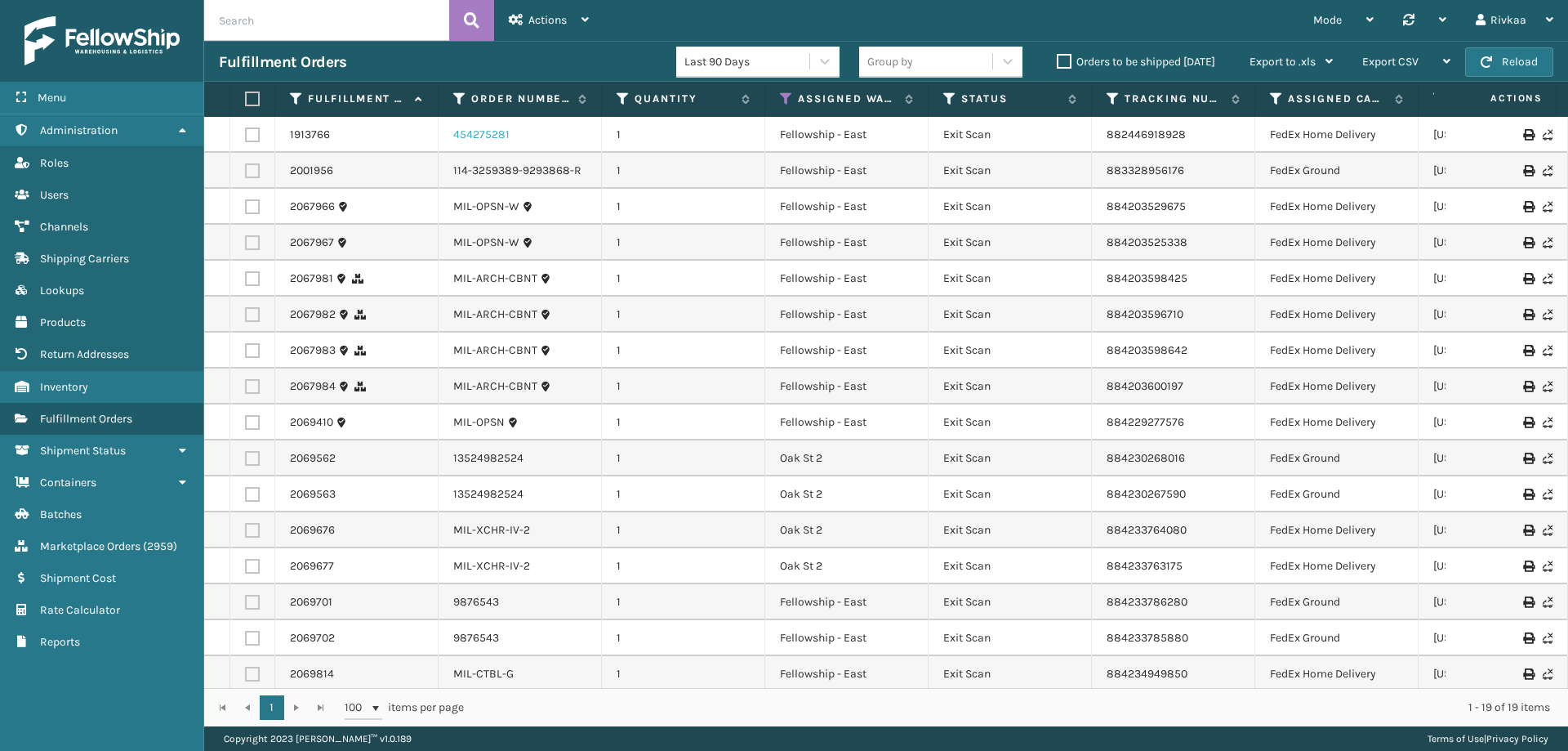
click at [473, 132] on link "454275281" at bounding box center [481, 134] width 56 height 16
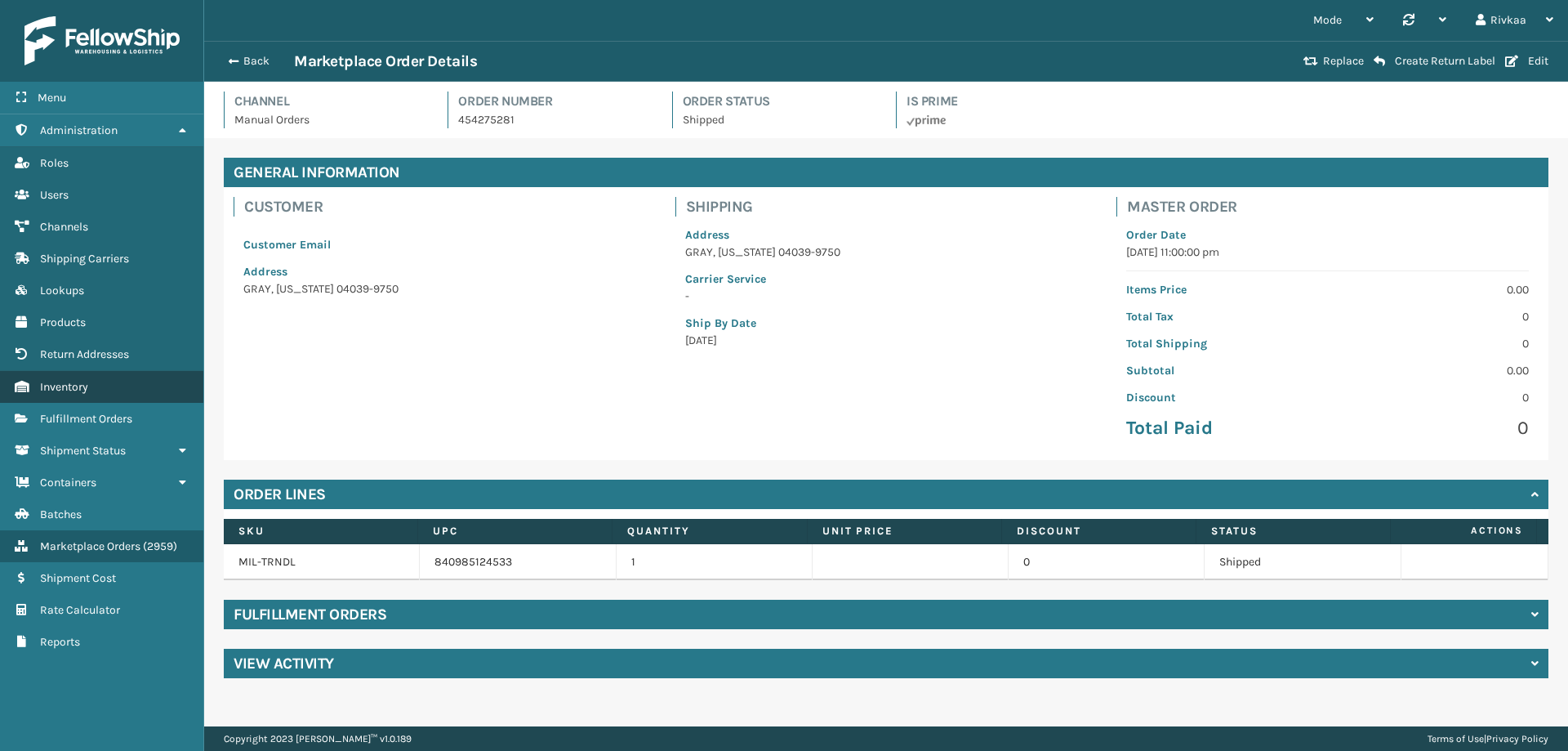
click at [120, 391] on link "Inventory" at bounding box center [102, 387] width 204 height 32
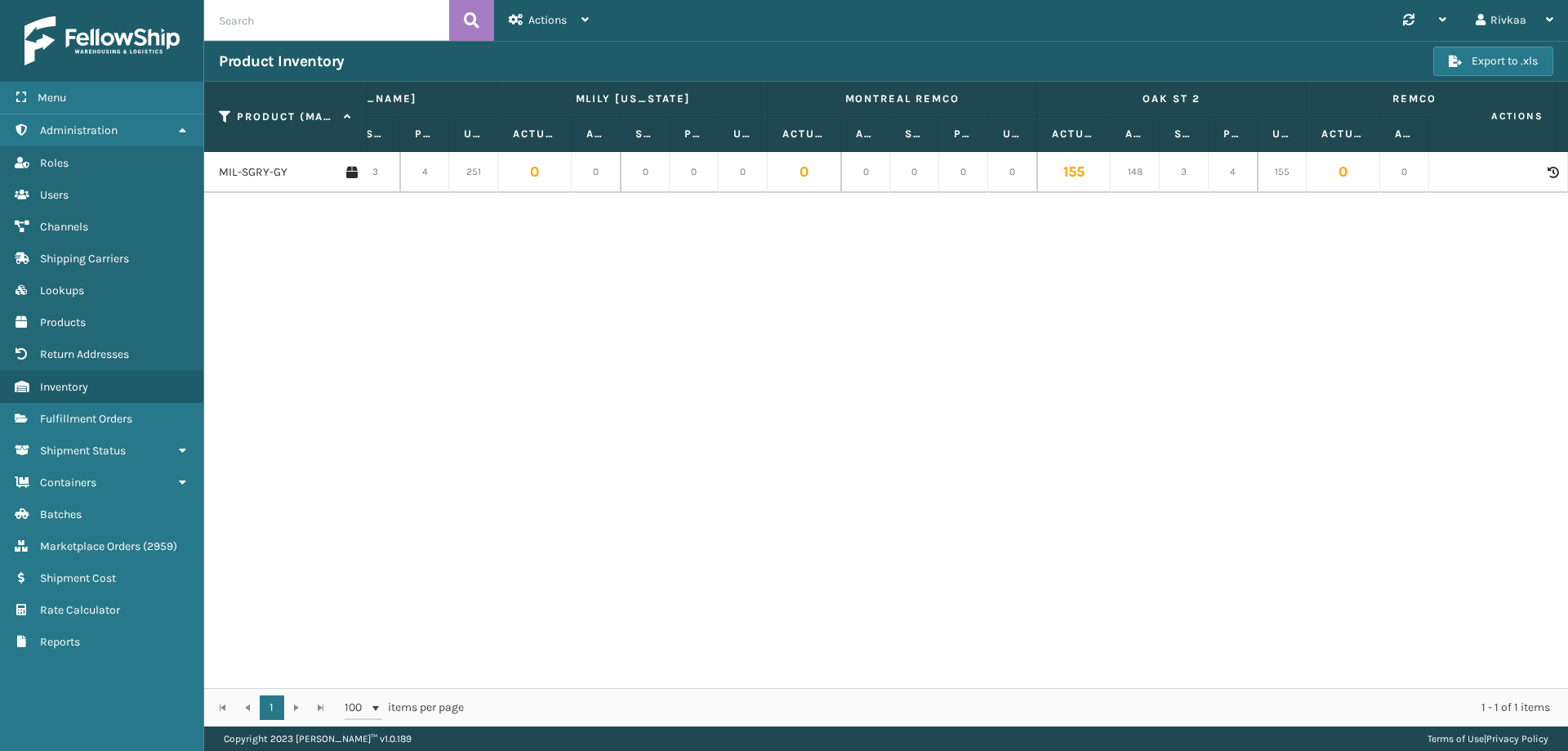
scroll to position [0, 1645]
